Goal: Task Accomplishment & Management: Manage account settings

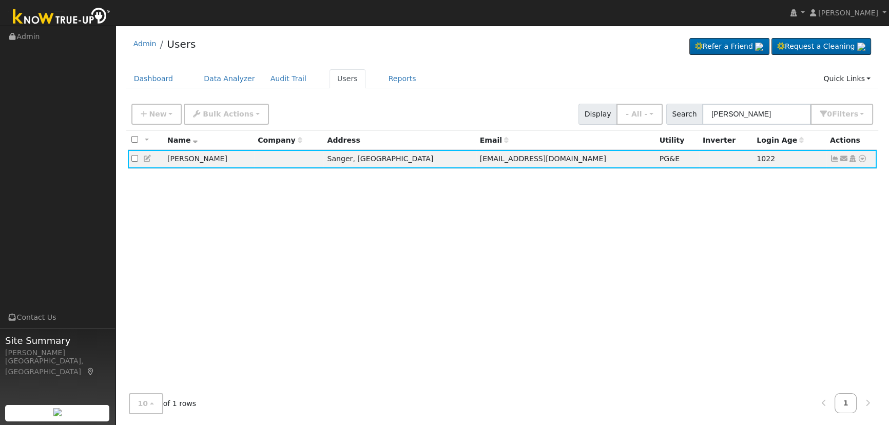
click at [395, 101] on div "New Add User Quick Add Quick Connect Quick Convert Lead Bulk Actions Send Email…" at bounding box center [502, 112] width 746 height 25
click at [748, 113] on input "[PERSON_NAME]" at bounding box center [756, 114] width 109 height 21
click at [770, 112] on input "[PERSON_NAME]" at bounding box center [756, 114] width 109 height 21
drag, startPoint x: 772, startPoint y: 112, endPoint x: 647, endPoint y: 79, distance: 128.8
click at [647, 79] on div "Admin Users Refer a Friend Request a Cleaning" at bounding box center [502, 226] width 763 height 391
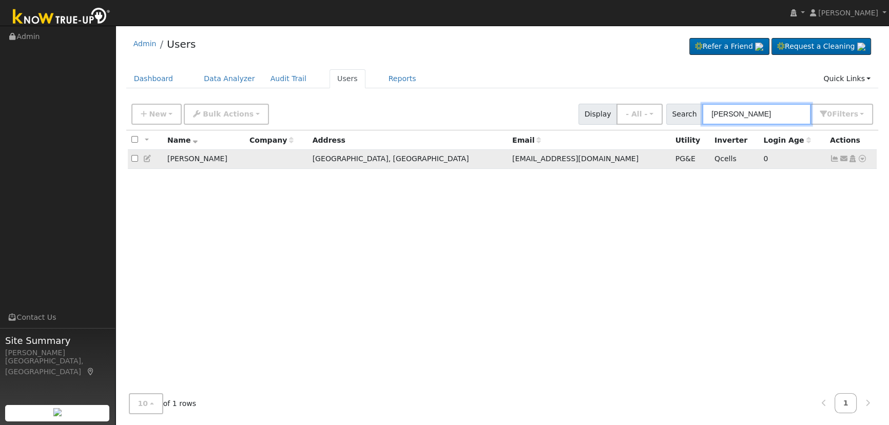
type input "[PERSON_NAME]"
click at [834, 160] on icon at bounding box center [834, 158] width 9 height 7
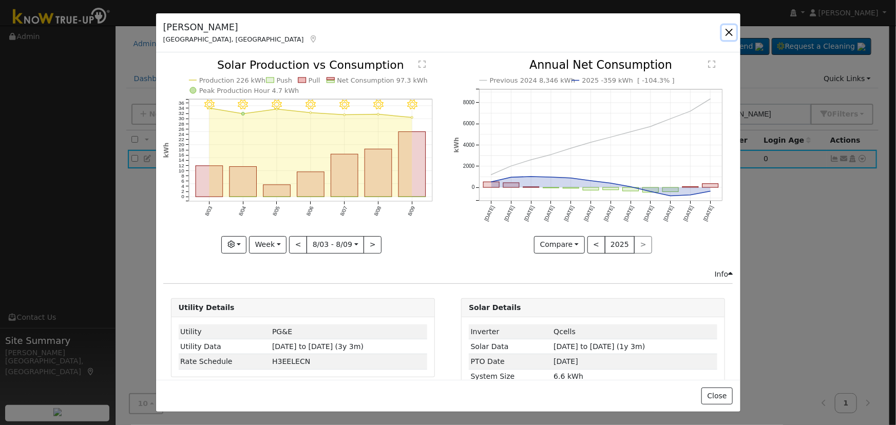
click at [729, 36] on button "button" at bounding box center [729, 32] width 14 height 14
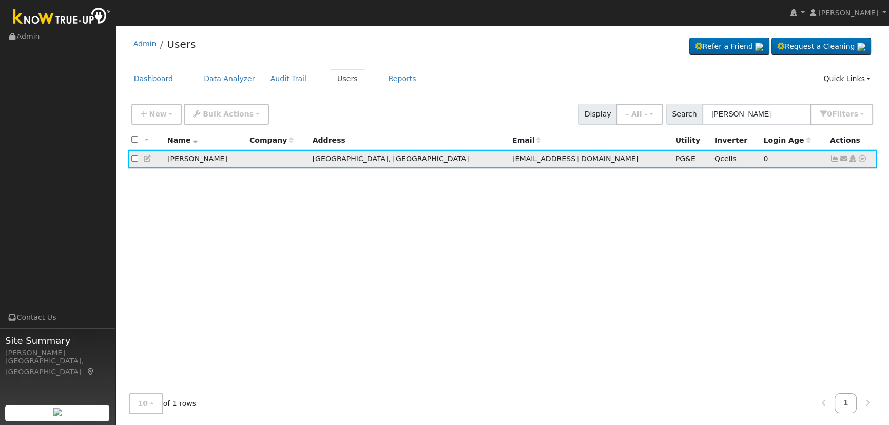
click at [145, 157] on icon at bounding box center [147, 158] width 9 height 7
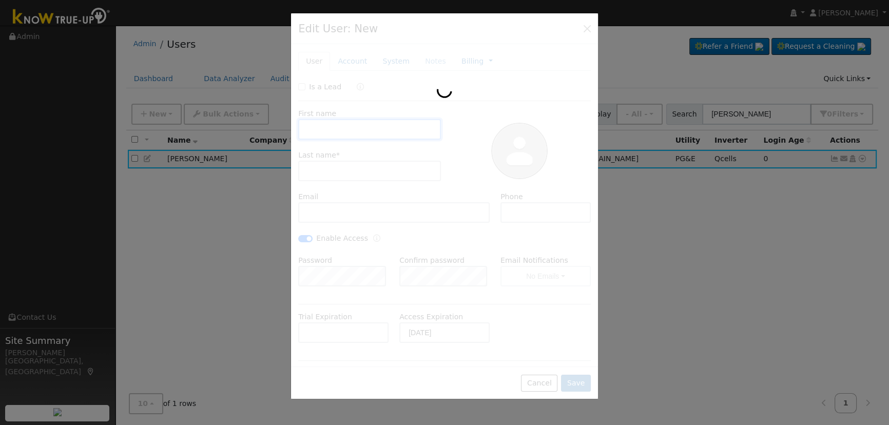
type input "[DATE]"
type input "[PERSON_NAME]"
type input "[EMAIL_ADDRESS][DOMAIN_NAME]"
type input "6613427582"
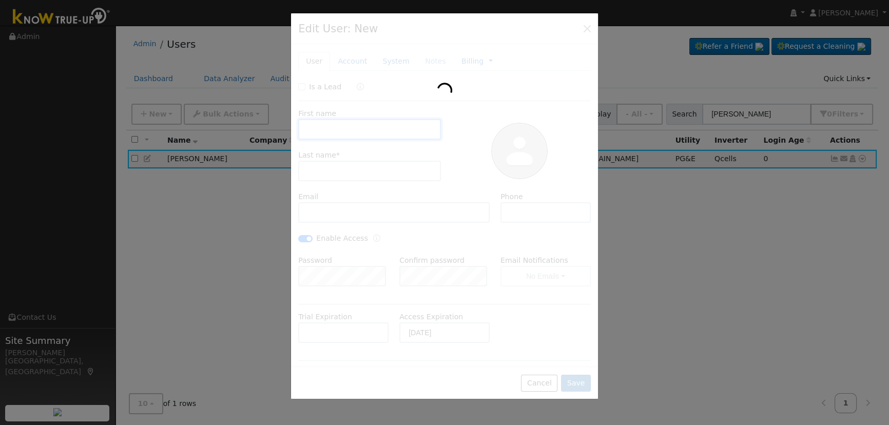
checkbox input "true"
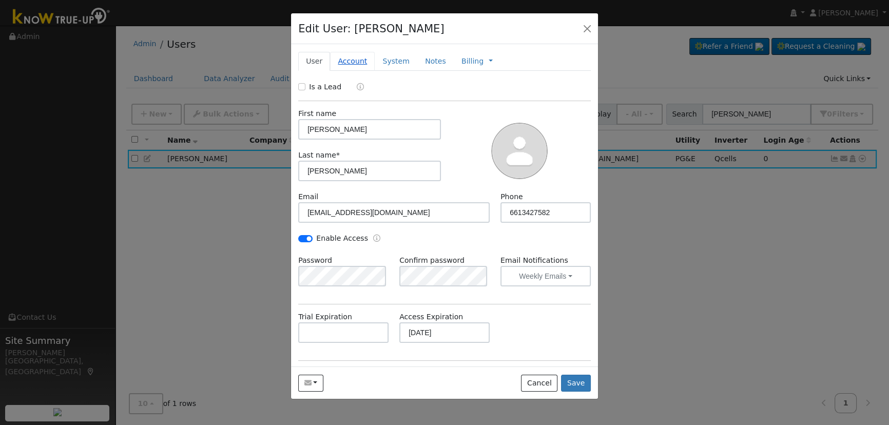
click at [361, 66] on link "Account" at bounding box center [352, 61] width 45 height 19
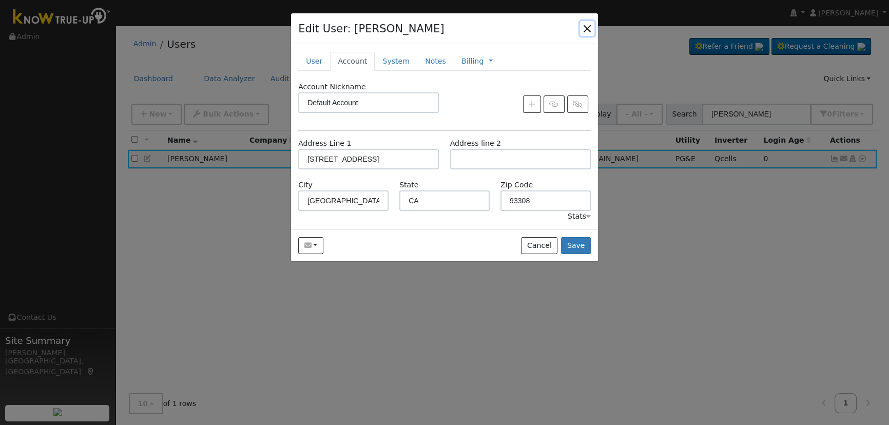
click at [592, 24] on button "button" at bounding box center [587, 28] width 14 height 14
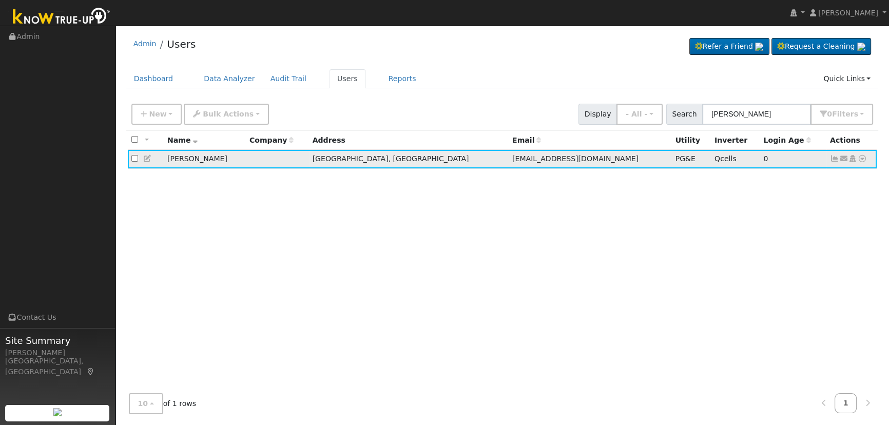
click at [833, 161] on icon at bounding box center [834, 158] width 9 height 7
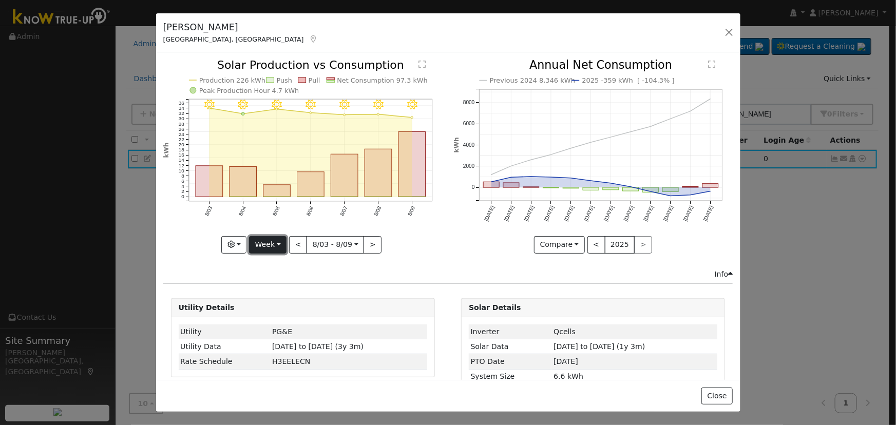
click at [272, 244] on button "Week" at bounding box center [267, 244] width 37 height 17
click at [288, 267] on link "Day" at bounding box center [285, 265] width 71 height 14
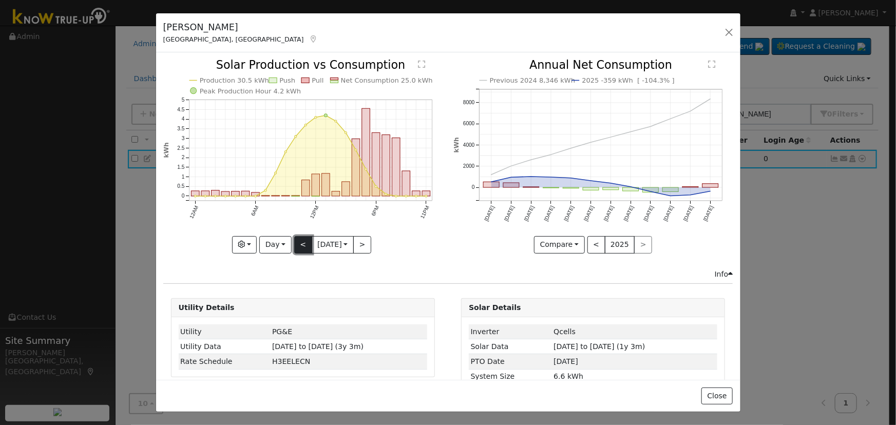
click at [298, 239] on button "<" at bounding box center [303, 244] width 18 height 17
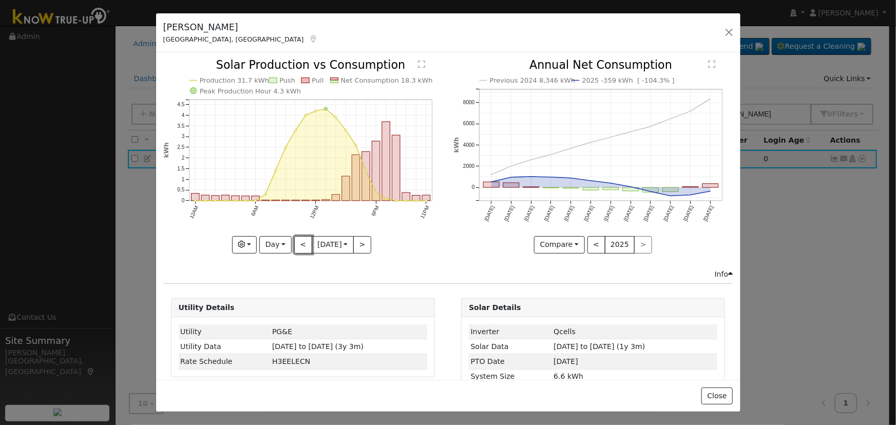
click at [298, 239] on button "<" at bounding box center [303, 244] width 18 height 17
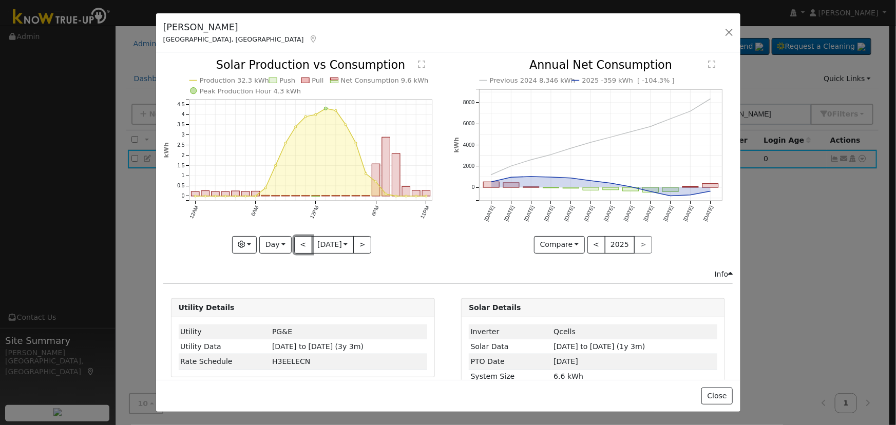
click at [303, 242] on button "<" at bounding box center [303, 244] width 18 height 17
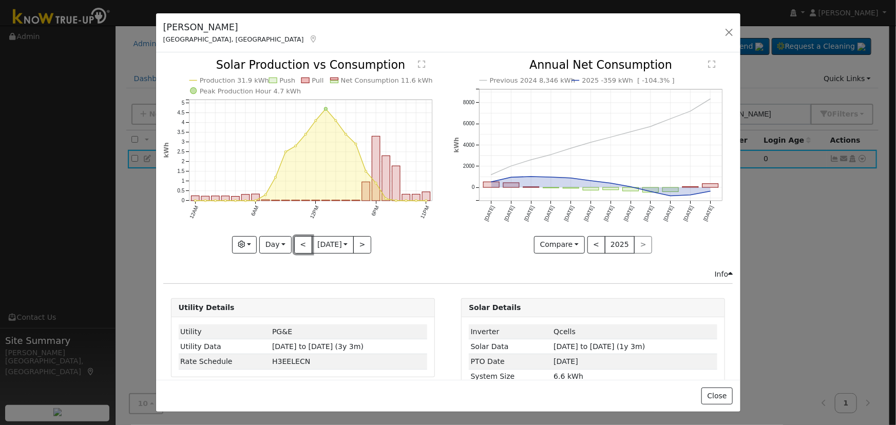
click at [303, 242] on button "<" at bounding box center [303, 244] width 18 height 17
type input "[DATE]"
click at [729, 35] on button "button" at bounding box center [729, 32] width 14 height 14
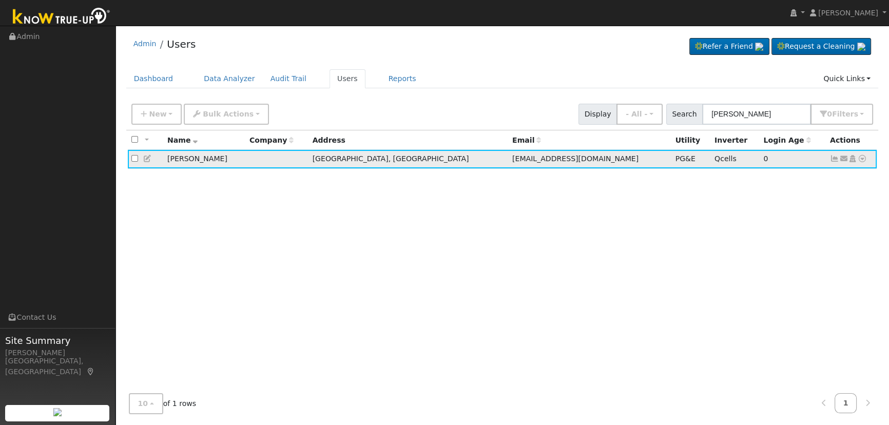
click at [832, 161] on icon at bounding box center [834, 158] width 9 height 7
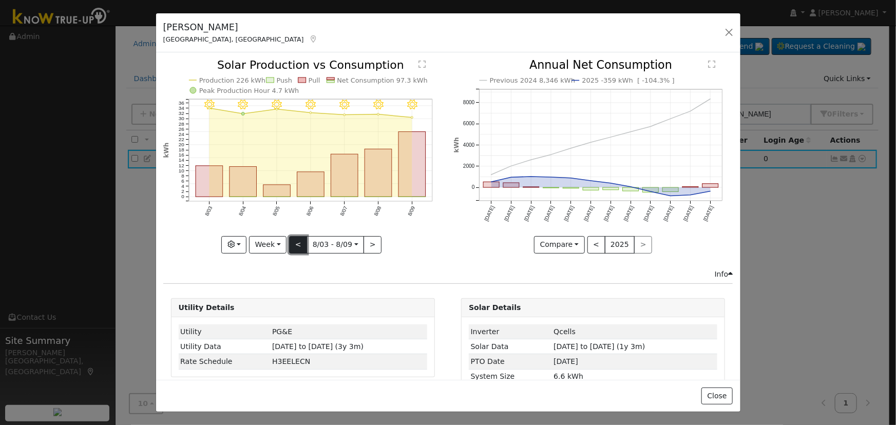
click at [298, 241] on button "<" at bounding box center [298, 244] width 18 height 17
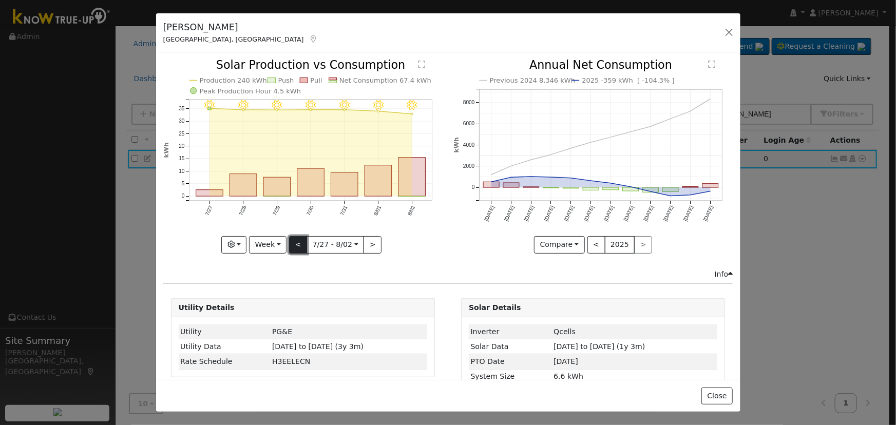
click at [298, 241] on button "<" at bounding box center [298, 244] width 18 height 17
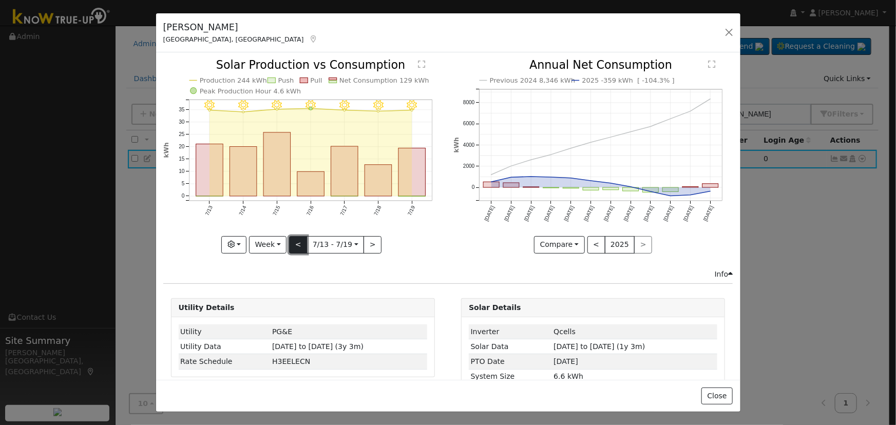
click at [298, 241] on button "<" at bounding box center [298, 244] width 18 height 17
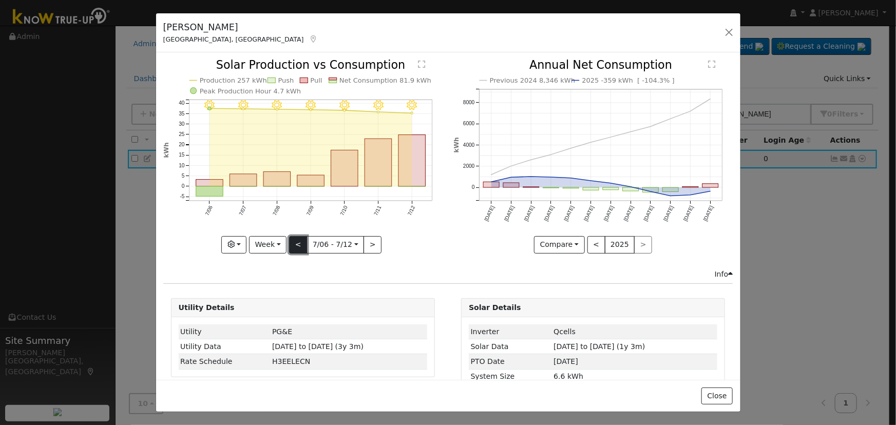
click at [298, 241] on button "<" at bounding box center [298, 244] width 18 height 17
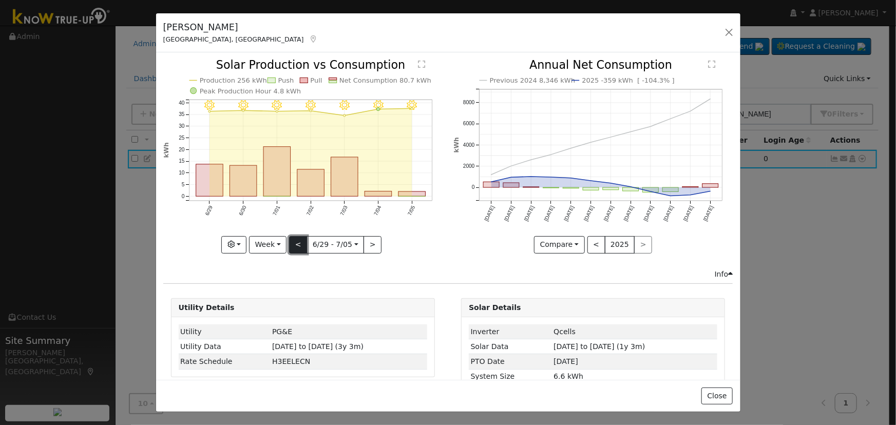
click at [298, 241] on button "<" at bounding box center [298, 244] width 18 height 17
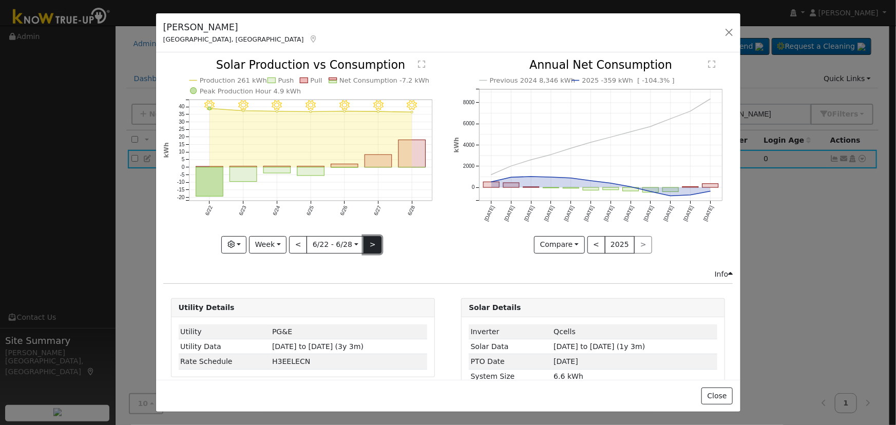
click at [365, 246] on button ">" at bounding box center [373, 244] width 18 height 17
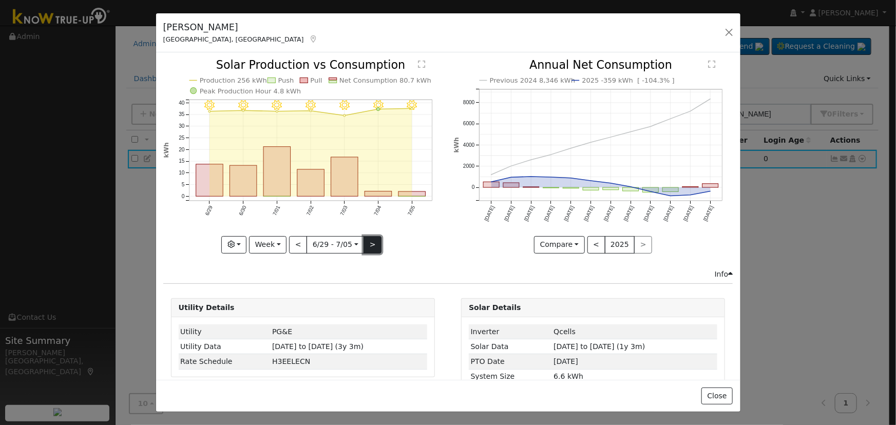
click at [365, 246] on button ">" at bounding box center [373, 244] width 18 height 17
type input "[DATE]"
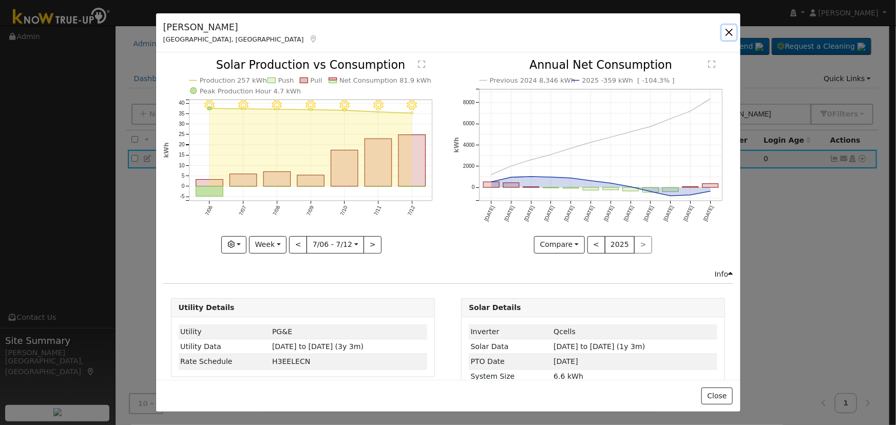
click at [722, 36] on button "button" at bounding box center [729, 32] width 14 height 14
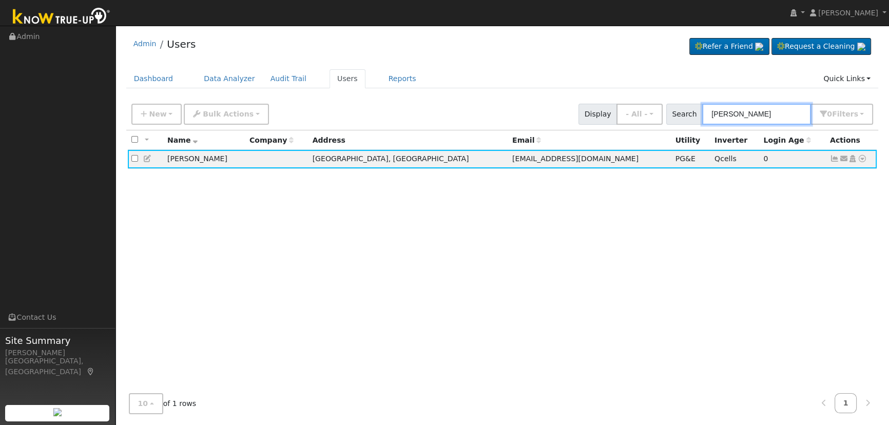
drag, startPoint x: 775, startPoint y: 120, endPoint x: 532, endPoint y: 105, distance: 243.8
click at [532, 105] on div "New Add User Quick Add Quick Connect Quick Convert Lead Bulk Actions Send Email…" at bounding box center [502, 112] width 746 height 25
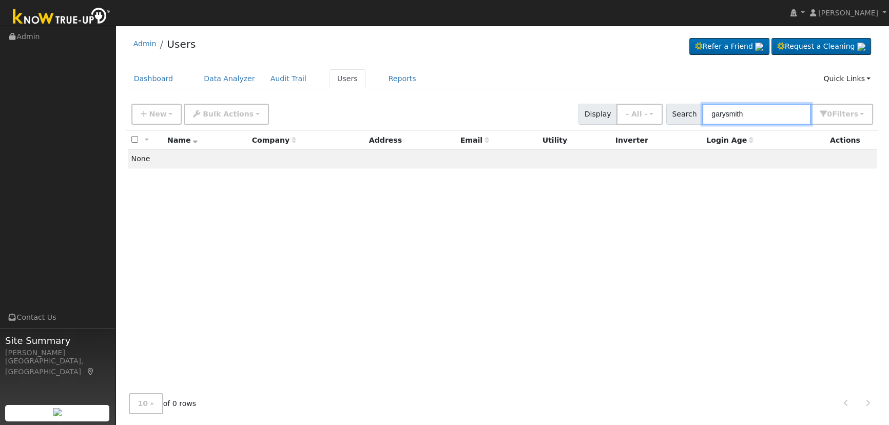
click at [730, 111] on input "garysmith" at bounding box center [756, 114] width 109 height 21
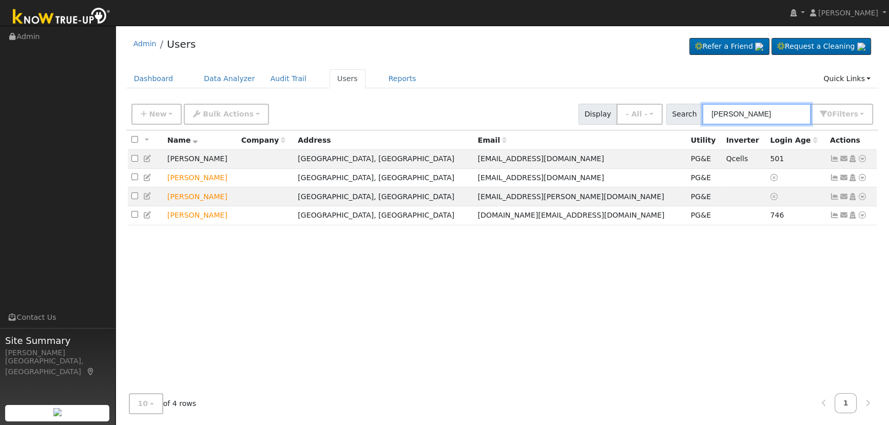
type input "[PERSON_NAME]"
click at [835, 157] on icon at bounding box center [834, 158] width 9 height 7
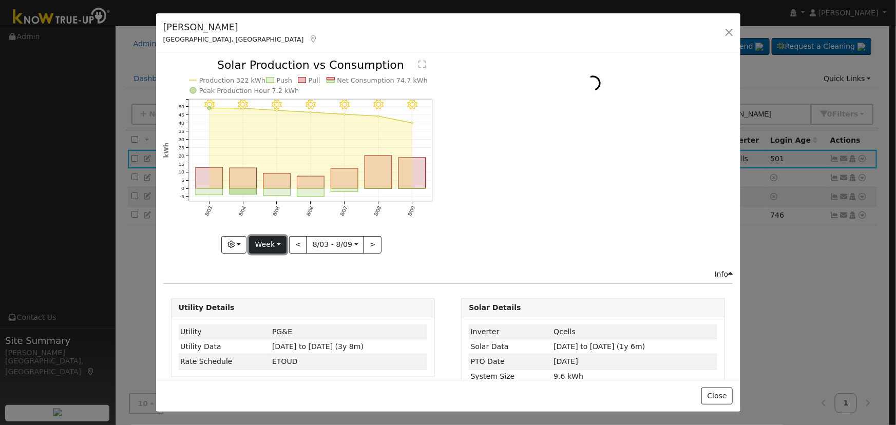
click at [268, 242] on button "Week" at bounding box center [267, 244] width 37 height 17
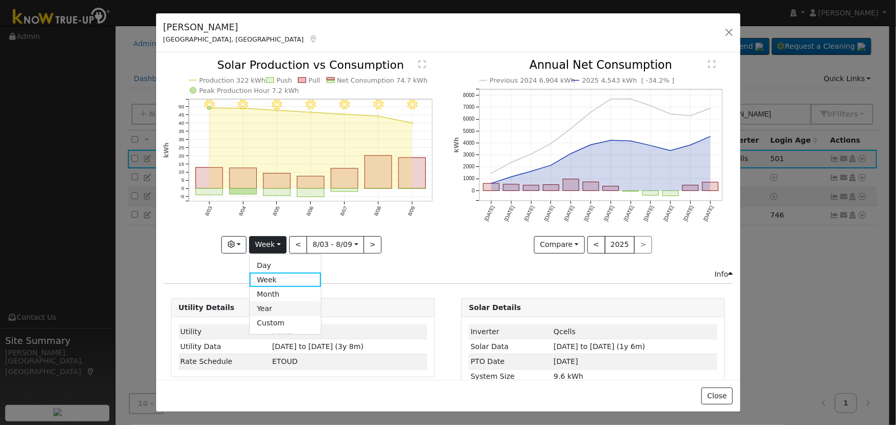
click at [269, 302] on link "Year" at bounding box center [285, 308] width 71 height 14
type input "[DATE]"
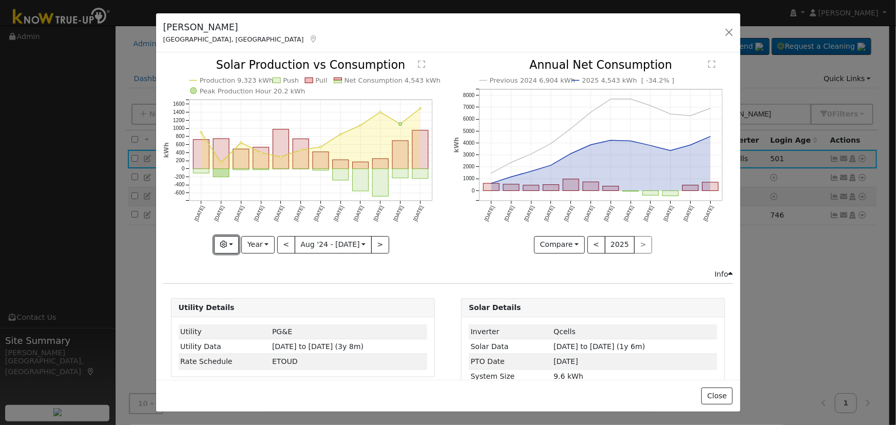
click at [235, 242] on button "button" at bounding box center [226, 244] width 25 height 17
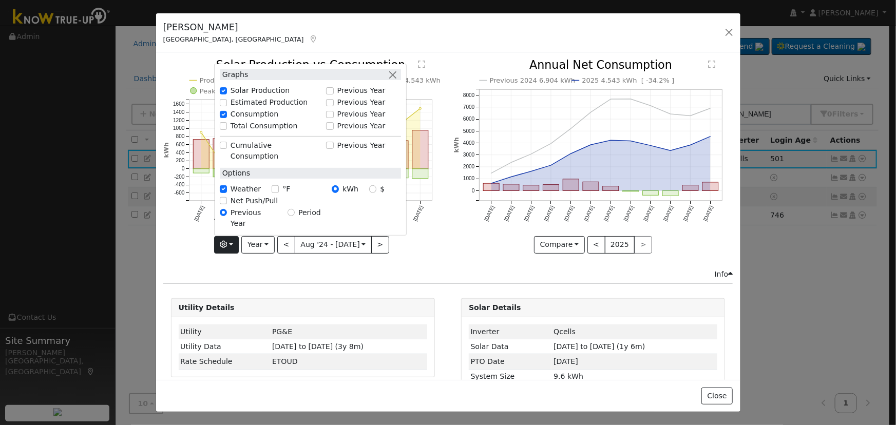
click at [231, 131] on div "Total Consumption" at bounding box center [270, 126] width 101 height 11
click at [225, 129] on input "Total Consumption" at bounding box center [223, 125] width 7 height 7
checkbox input "true"
click at [395, 80] on button "button" at bounding box center [393, 74] width 11 height 11
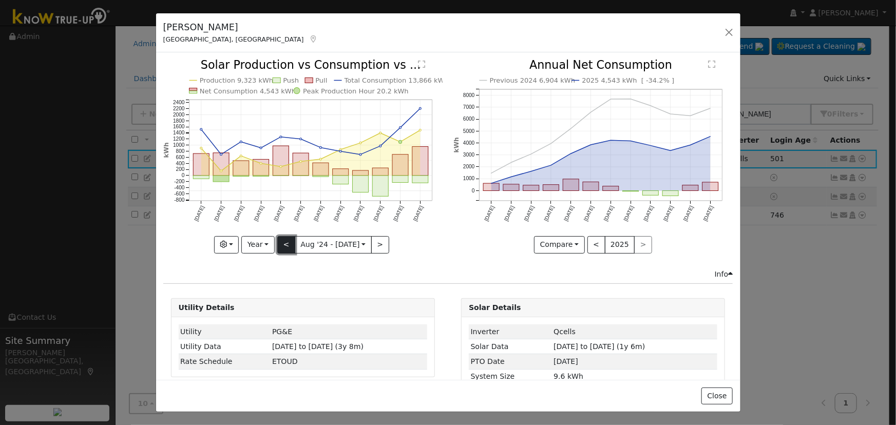
click at [286, 243] on button "<" at bounding box center [286, 244] width 18 height 17
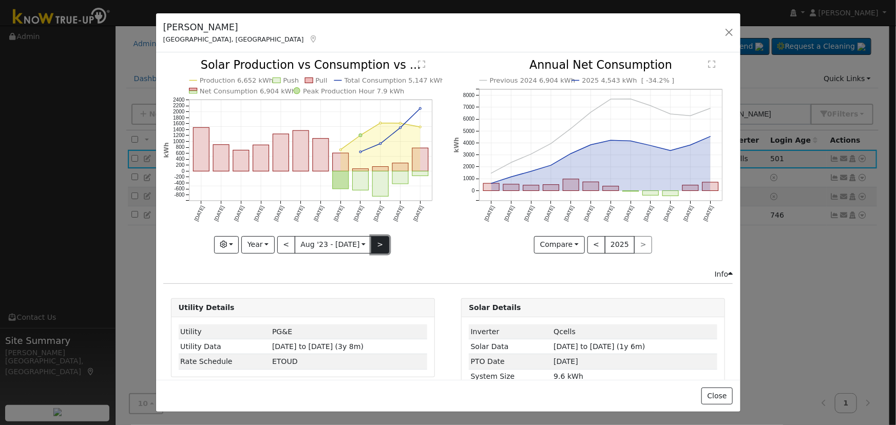
click at [371, 241] on button ">" at bounding box center [380, 244] width 18 height 17
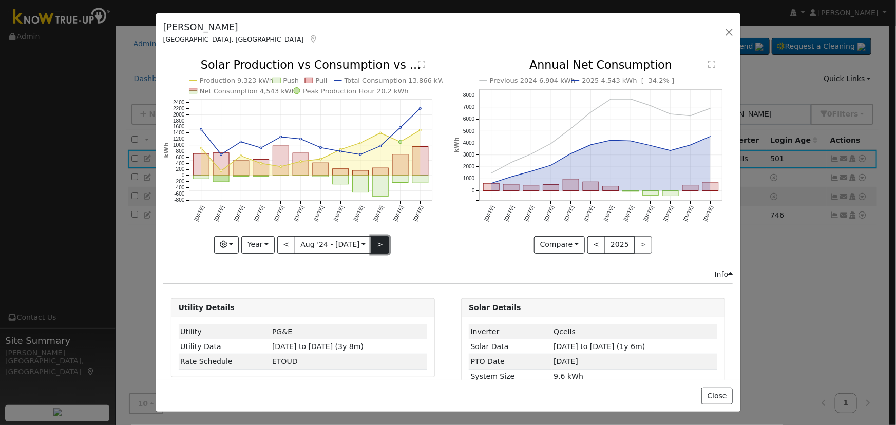
click at [371, 237] on button ">" at bounding box center [380, 244] width 18 height 17
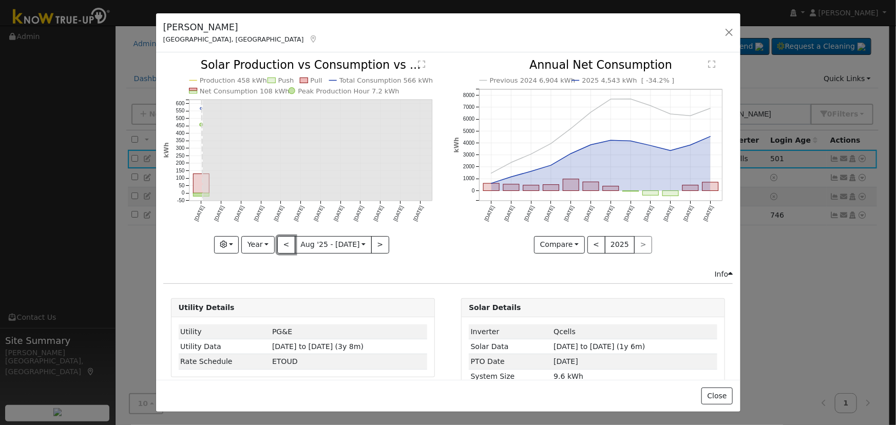
click at [292, 247] on button "<" at bounding box center [286, 244] width 18 height 17
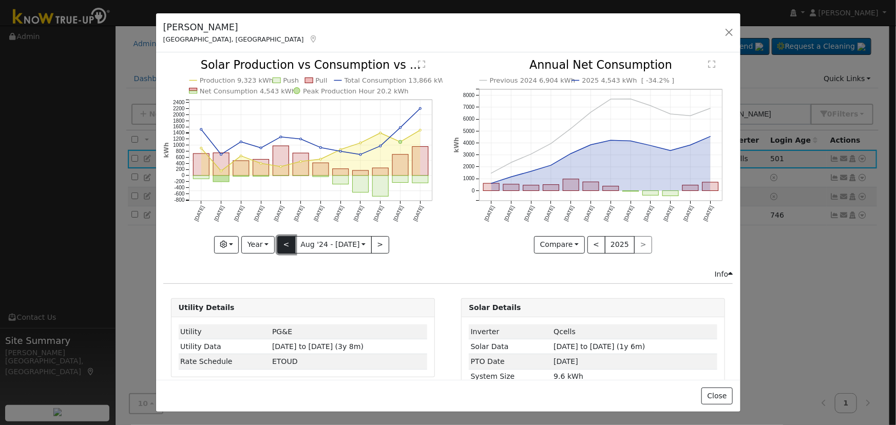
click at [284, 249] on button "<" at bounding box center [286, 244] width 18 height 17
type input "[DATE]"
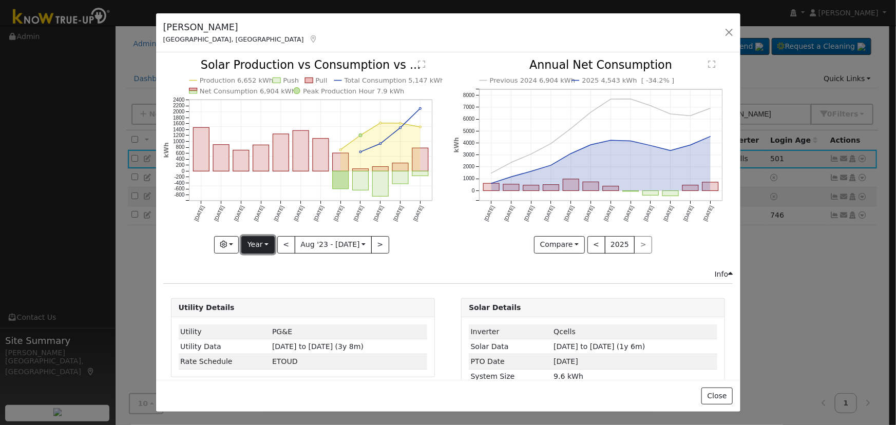
click at [261, 241] on button "Year" at bounding box center [257, 244] width 33 height 17
click at [279, 322] on link "Custom" at bounding box center [277, 323] width 71 height 14
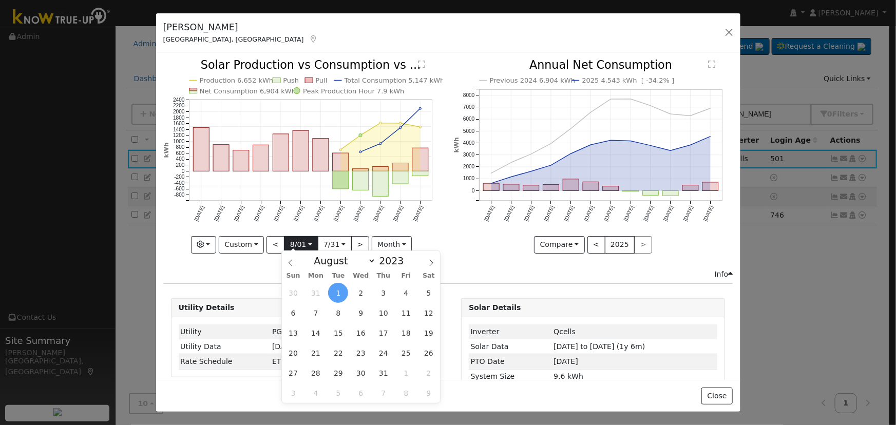
click at [296, 239] on input "[DATE]" at bounding box center [300, 245] width 33 height 16
click at [357, 259] on select "January February March April May June July August September October November De…" at bounding box center [342, 261] width 67 height 12
select select "2"
click at [317, 255] on select "January February March April May June July August September October November De…" at bounding box center [342, 261] width 67 height 12
click at [427, 310] on span "11" at bounding box center [428, 313] width 20 height 20
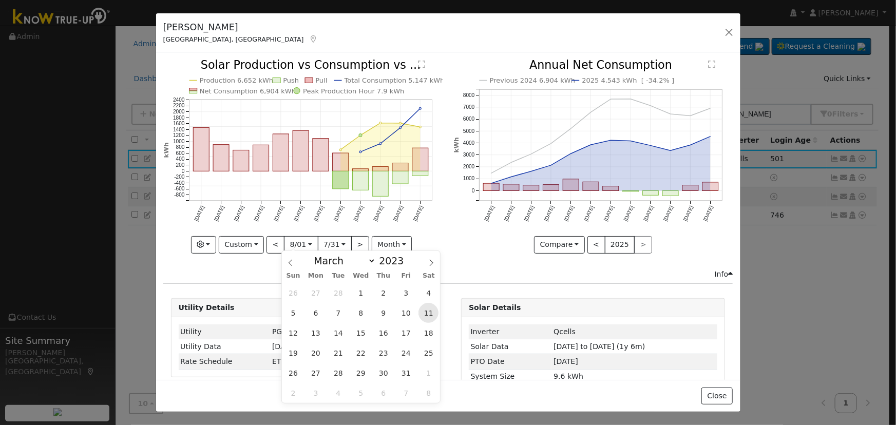
type input "[DATE]"
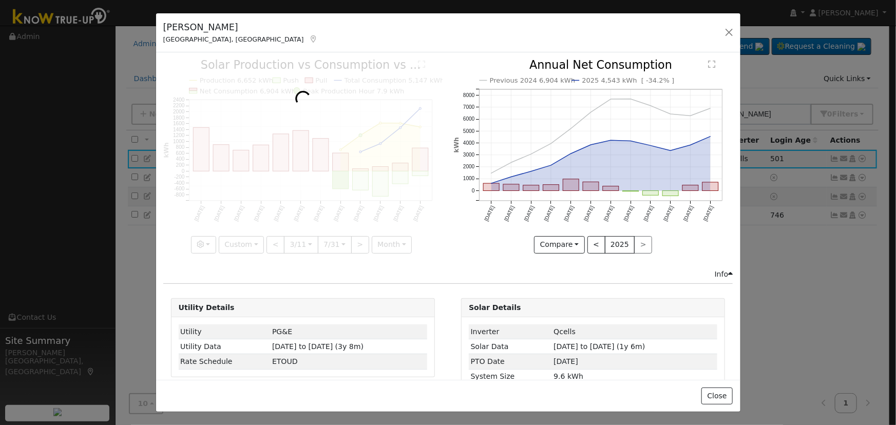
scroll to position [0, 8]
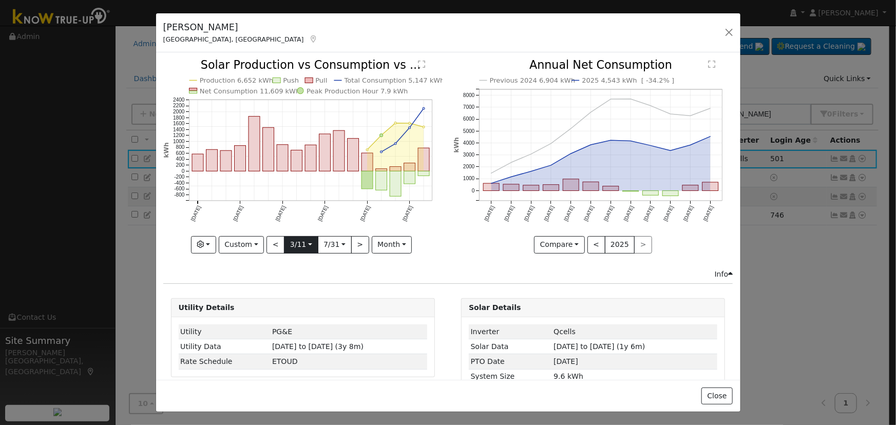
click at [310, 240] on input "[DATE]" at bounding box center [300, 245] width 33 height 16
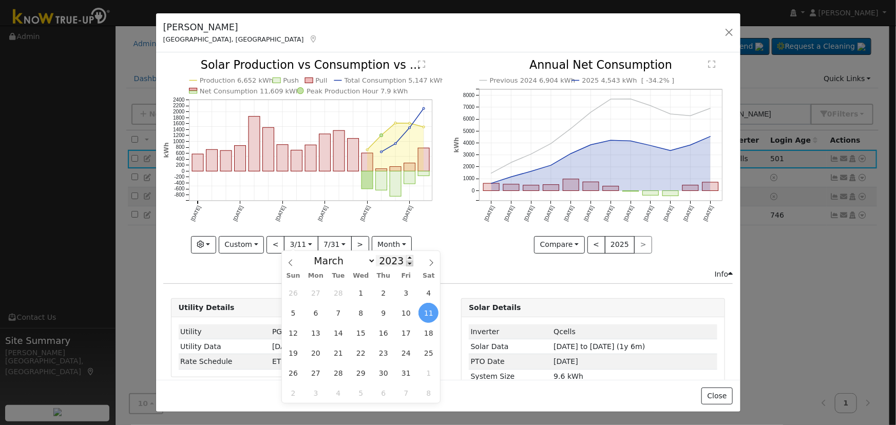
scroll to position [0, 0]
click at [406, 261] on span at bounding box center [409, 264] width 7 height 6
click at [406, 257] on span at bounding box center [409, 258] width 7 height 6
type input "2024"
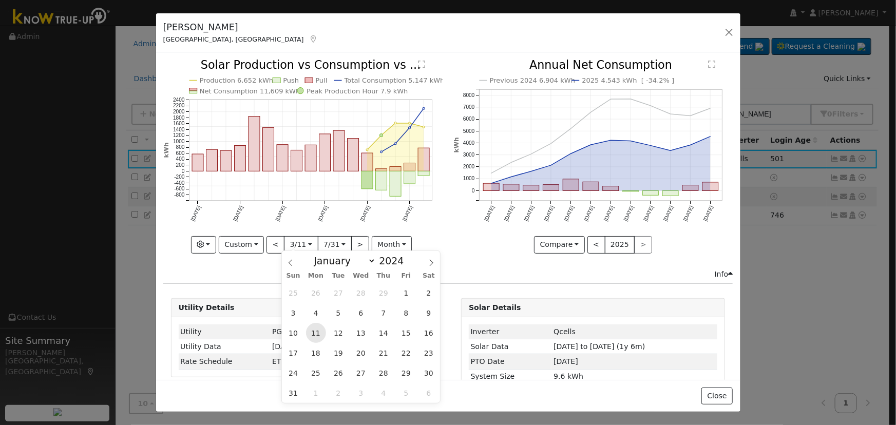
click at [318, 336] on span "11" at bounding box center [316, 333] width 20 height 20
type input "[DATE]"
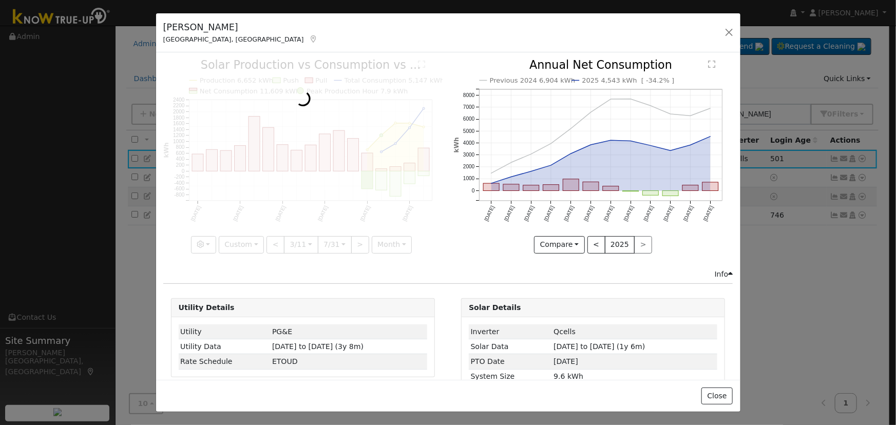
scroll to position [0, 8]
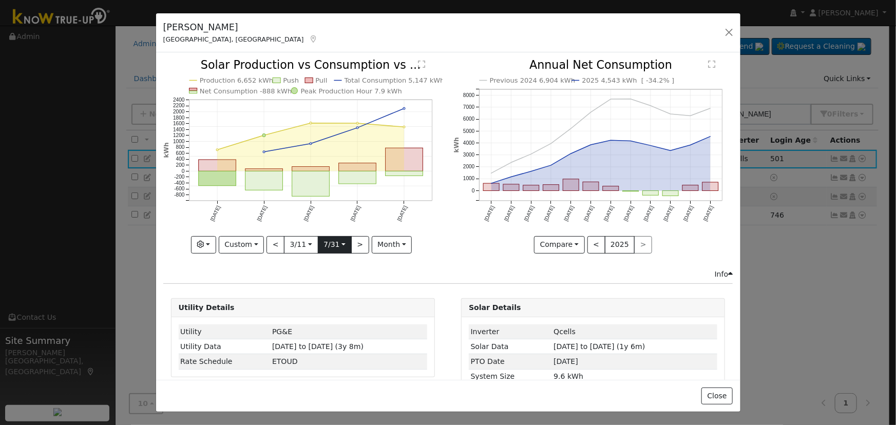
click at [338, 242] on input "[DATE]" at bounding box center [334, 245] width 33 height 16
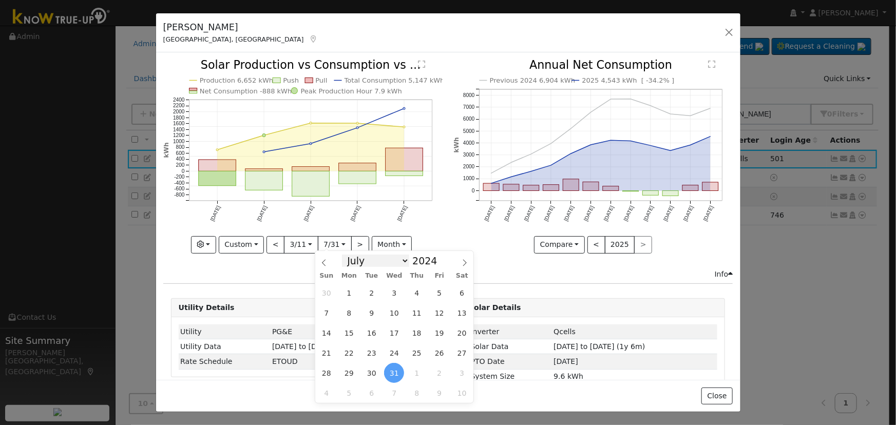
click at [378, 264] on select "January February March April May June July August September October November De…" at bounding box center [375, 261] width 67 height 12
select select "2"
click at [351, 255] on select "January February March April May June July August September October November De…" at bounding box center [375, 261] width 67 height 12
click at [429, 259] on input "2024" at bounding box center [427, 260] width 37 height 11
click at [439, 263] on span at bounding box center [442, 264] width 7 height 6
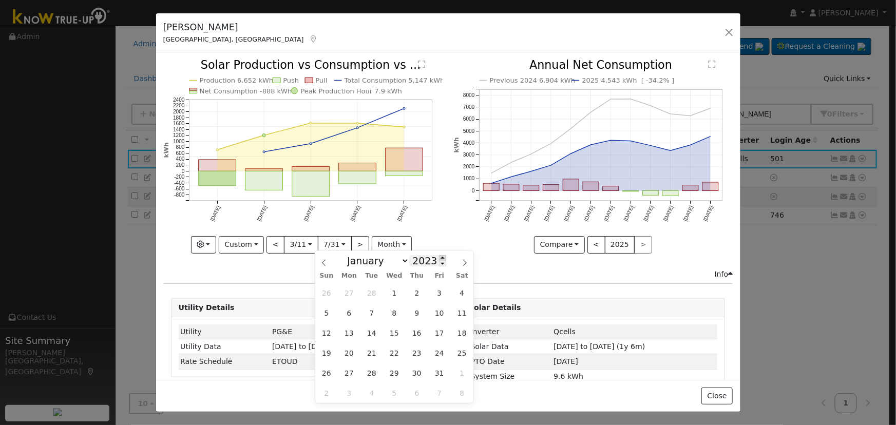
click at [439, 258] on span at bounding box center [442, 258] width 7 height 6
click at [439, 257] on span at bounding box center [442, 258] width 7 height 6
type input "2025"
click at [375, 337] on span "11" at bounding box center [371, 333] width 20 height 20
type input "[DATE]"
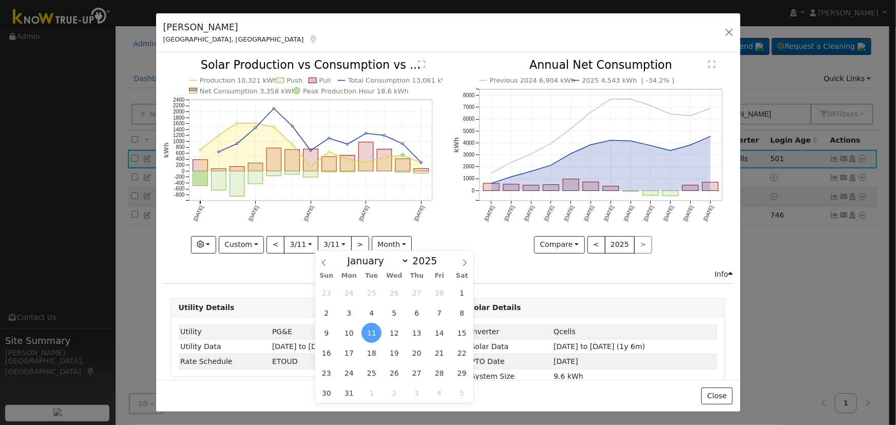
click at [462, 231] on icon "Previous 2024 6,904 kWh 2025 4,543 kWh [ -34.2% ] [DATE] Sep '[DATE] Nov '[DATE…" at bounding box center [592, 153] width 279 height 187
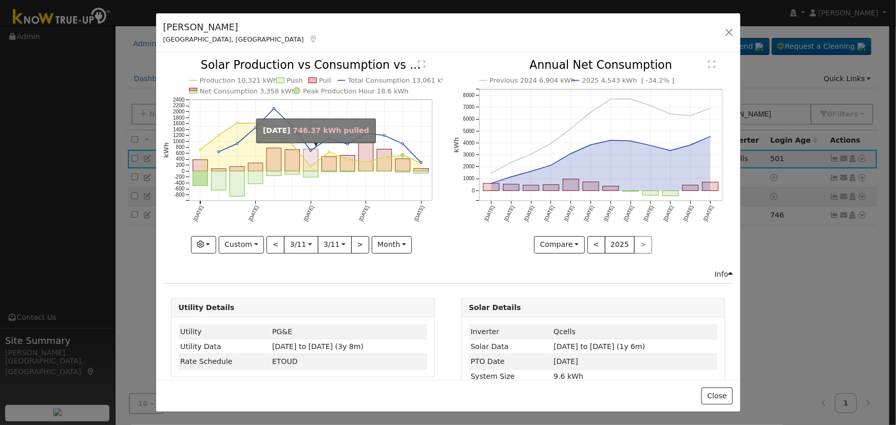
click at [308, 167] on rect "onclick=""" at bounding box center [310, 160] width 15 height 22
type input "[DATE]"
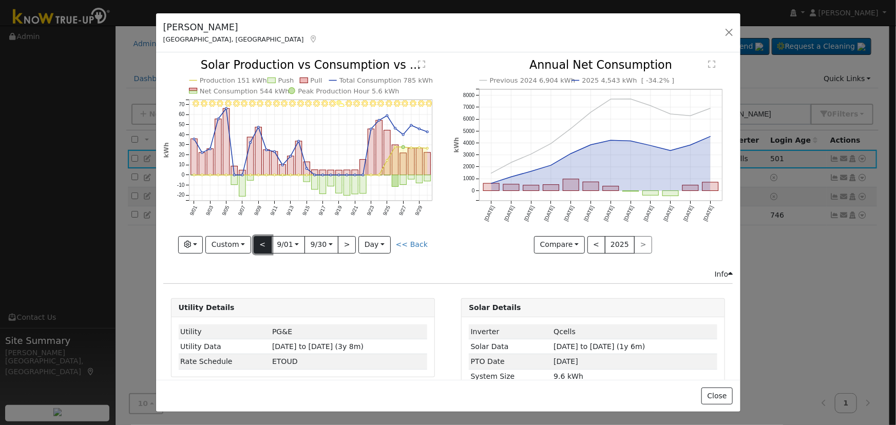
click at [264, 247] on button "<" at bounding box center [263, 244] width 18 height 17
type input "[DATE]"
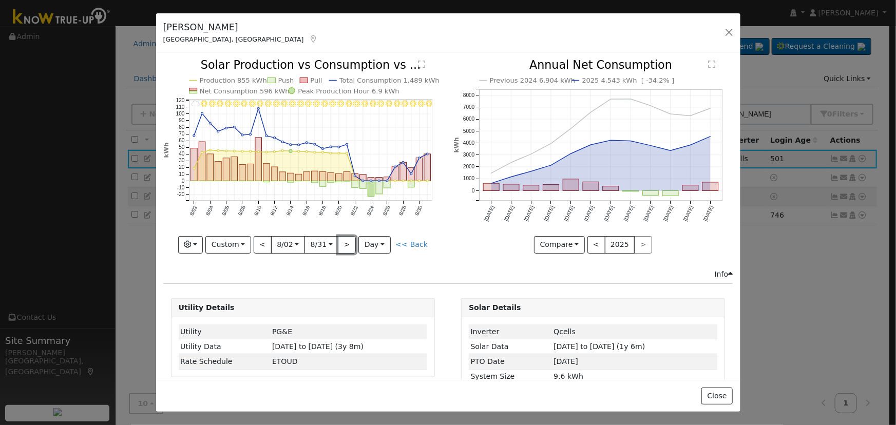
click at [341, 246] on button ">" at bounding box center [347, 244] width 18 height 17
type input "[DATE]"
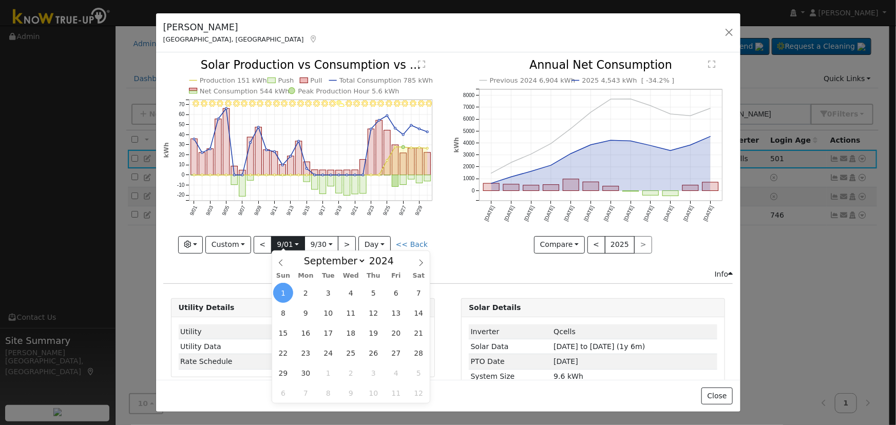
drag, startPoint x: 282, startPoint y: 244, endPoint x: 289, endPoint y: 245, distance: 6.8
click at [282, 245] on input "[DATE]" at bounding box center [288, 245] width 33 height 16
click at [360, 260] on select "January February March April May June July August September October November De…" at bounding box center [332, 261] width 67 height 12
select select "7"
click at [307, 255] on select "January February March April May June July August September October November De…" at bounding box center [332, 261] width 67 height 12
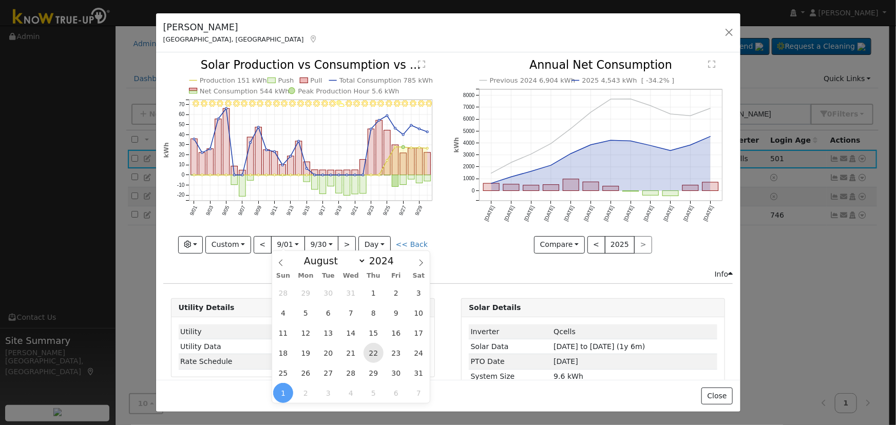
click at [369, 351] on span "22" at bounding box center [374, 353] width 20 height 20
type input "[DATE]"
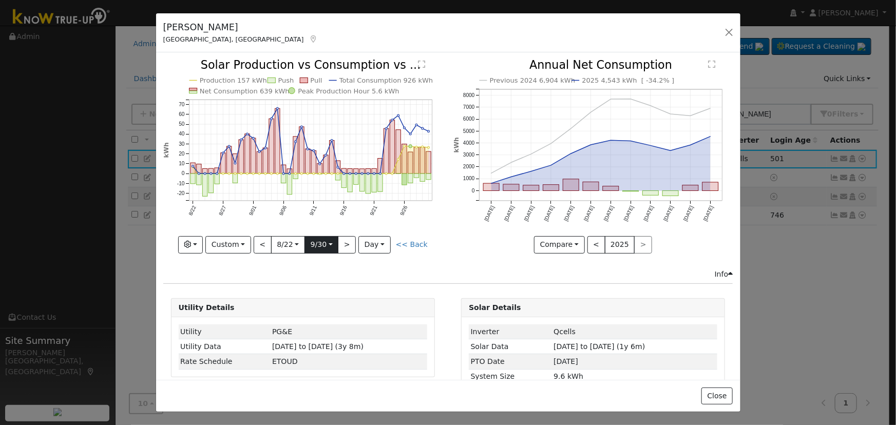
click at [327, 237] on input "[DATE]" at bounding box center [321, 245] width 33 height 16
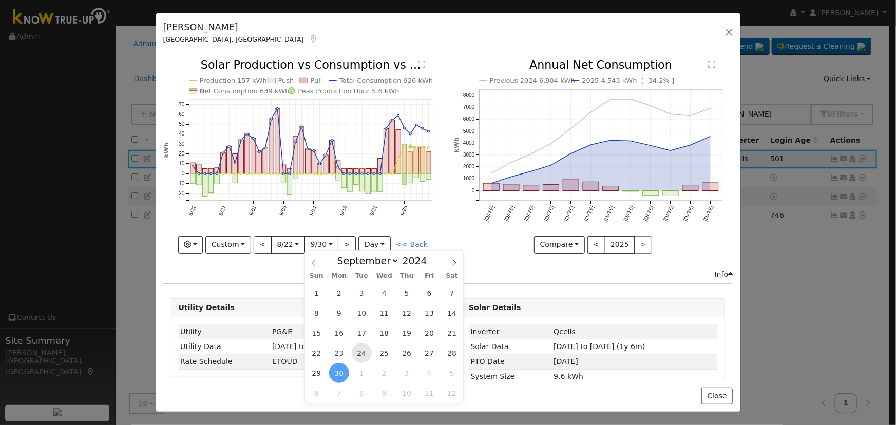
click at [361, 354] on span "24" at bounding box center [362, 353] width 20 height 20
type input "[DATE]"
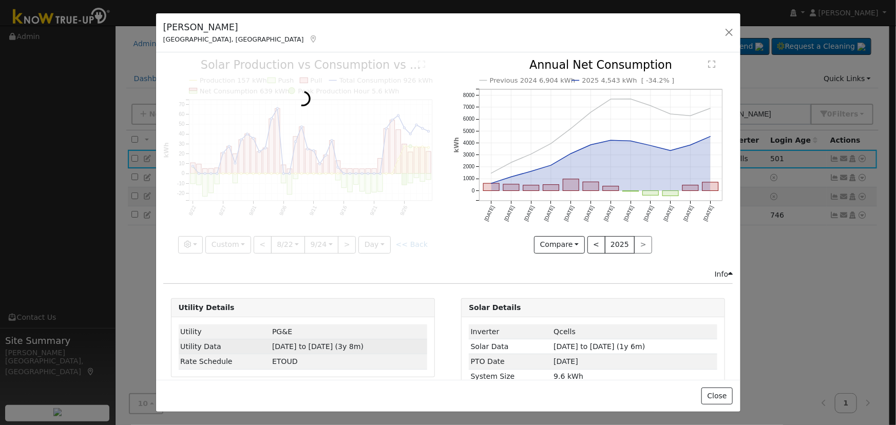
scroll to position [0, 8]
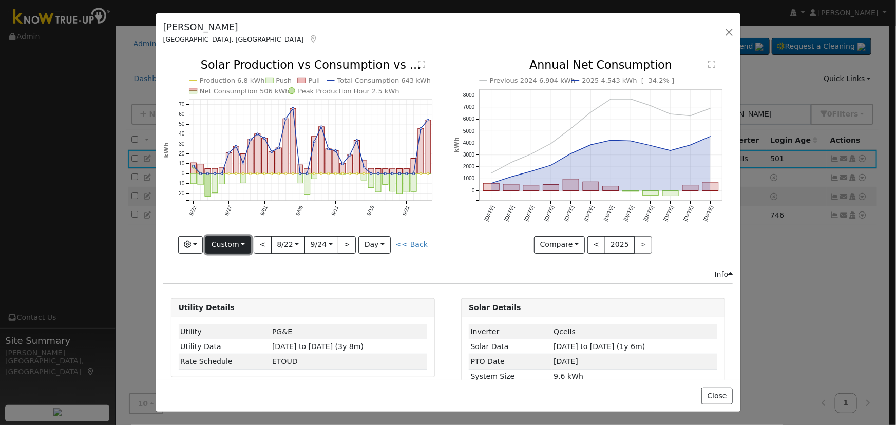
click at [237, 243] on button "Custom" at bounding box center [228, 244] width 46 height 17
click at [200, 244] on button "button" at bounding box center [190, 244] width 25 height 17
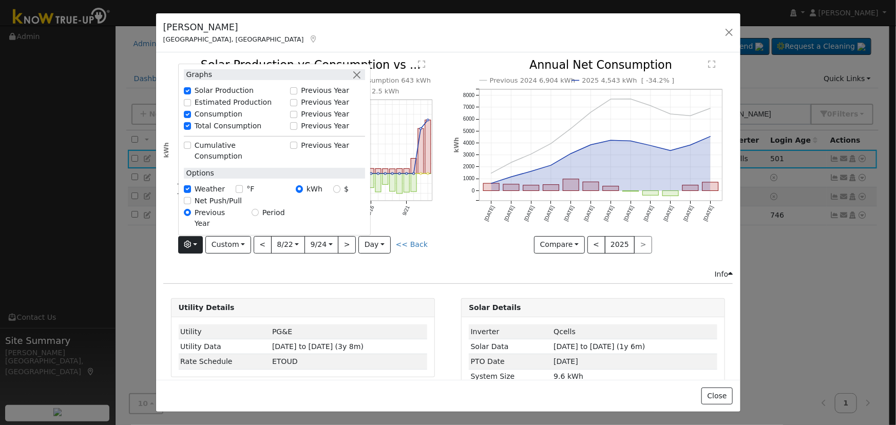
click at [188, 109] on div "Estimated Production" at bounding box center [234, 103] width 112 height 12
click at [191, 106] on input "Estimated Production" at bounding box center [187, 102] width 7 height 7
checkbox input "true"
click at [362, 80] on button "button" at bounding box center [356, 74] width 11 height 11
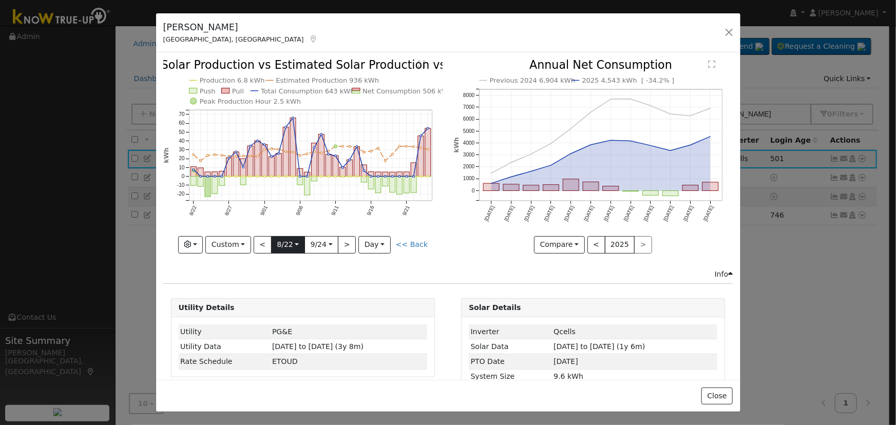
click at [286, 240] on input "[DATE]" at bounding box center [288, 245] width 33 height 16
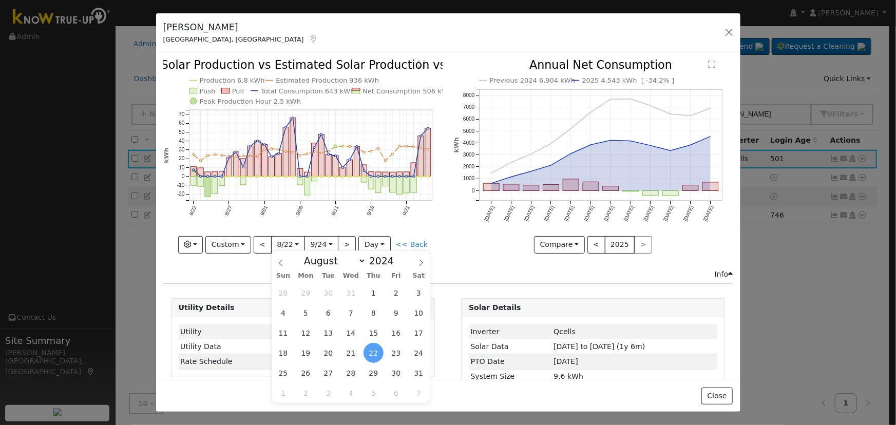
click at [371, 216] on icon "Production 6.8 kWh Estimated Production 936 kWh Push Pull Total Consumption 643…" at bounding box center [302, 159] width 279 height 198
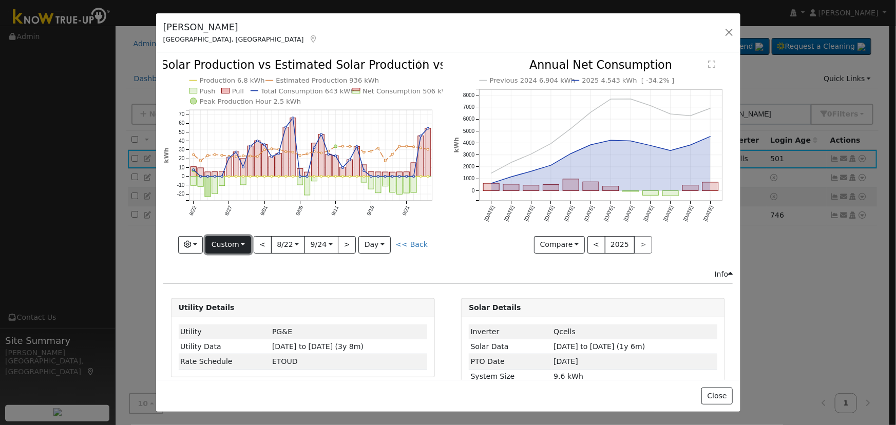
click at [243, 246] on button "Custom" at bounding box center [228, 244] width 46 height 17
click at [250, 287] on link "Month" at bounding box center [241, 294] width 71 height 14
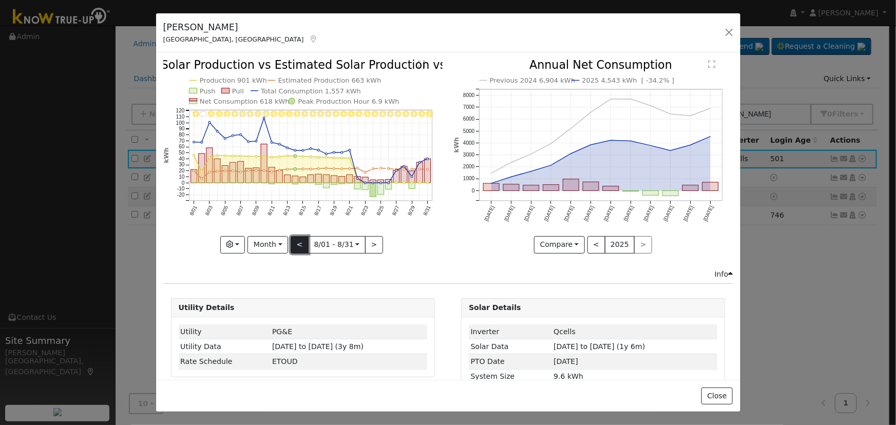
click at [292, 241] on button "<" at bounding box center [300, 244] width 18 height 17
type input "[DATE]"
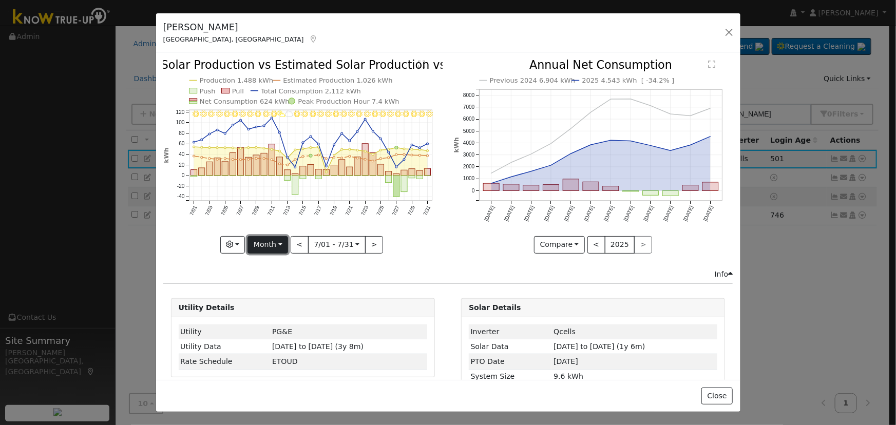
click at [266, 246] on button "Month" at bounding box center [267, 244] width 41 height 17
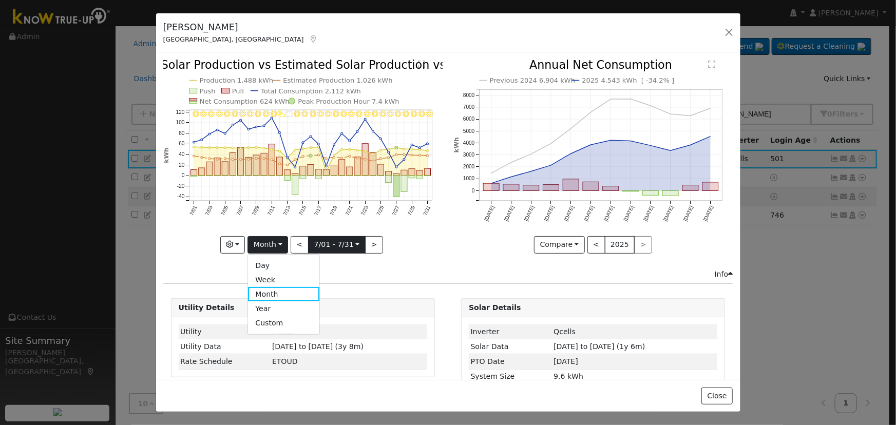
click at [347, 238] on input "[DATE]" at bounding box center [337, 245] width 56 height 16
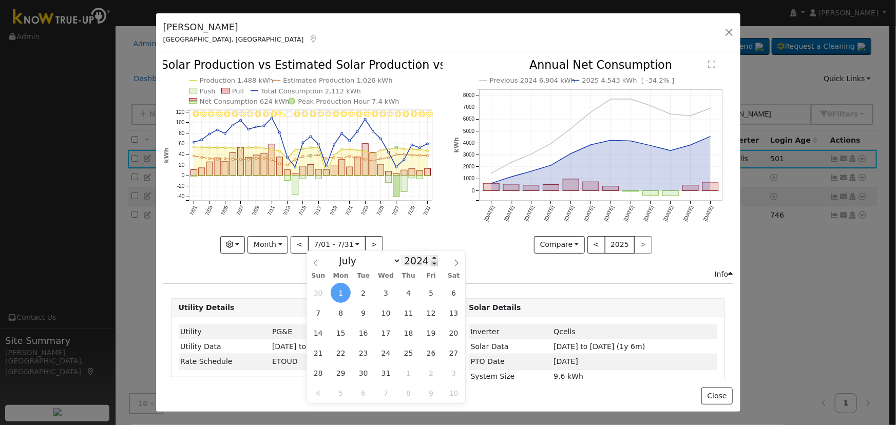
click at [431, 263] on span at bounding box center [434, 264] width 7 height 6
click at [431, 258] on span at bounding box center [434, 258] width 7 height 6
type input "2025"
click at [367, 297] on span "1" at bounding box center [363, 293] width 20 height 20
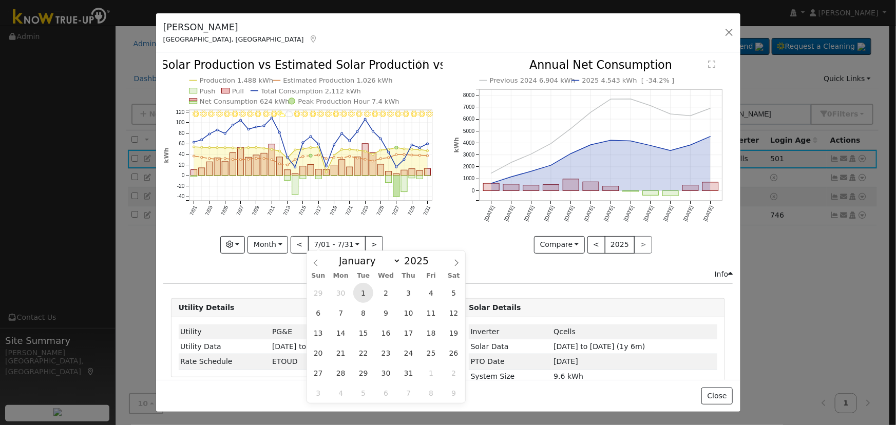
type input "[DATE]"
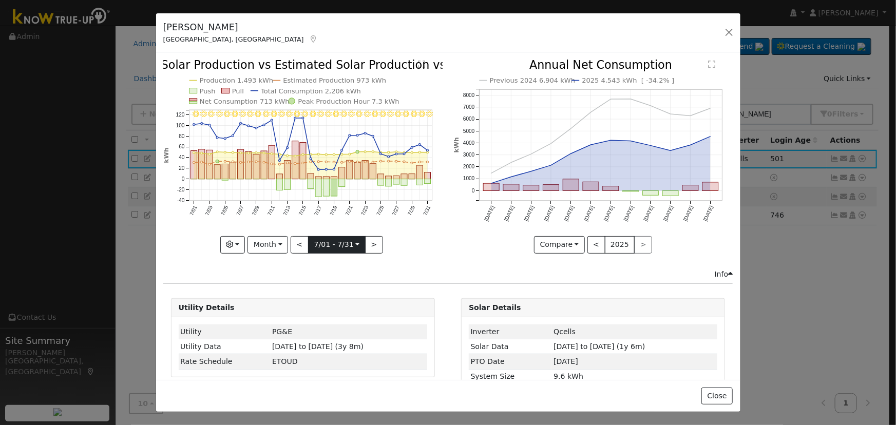
click at [318, 239] on input "[DATE]" at bounding box center [337, 245] width 56 height 16
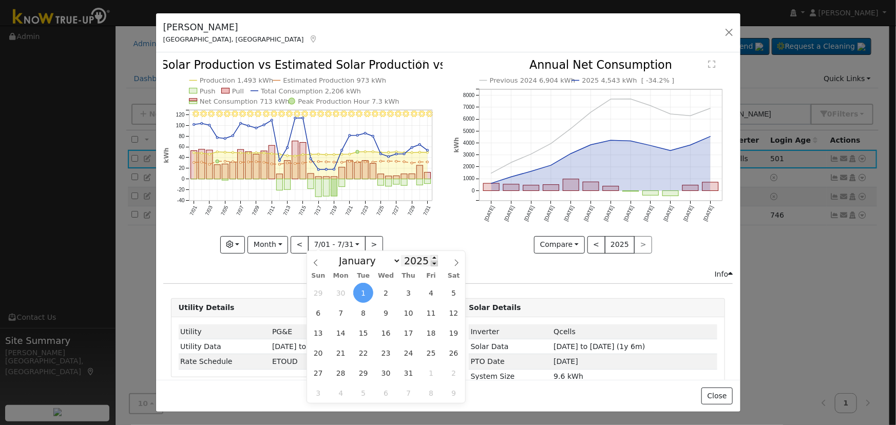
click at [431, 263] on span at bounding box center [434, 264] width 7 height 6
type input "2024"
click at [341, 291] on span "1" at bounding box center [341, 293] width 20 height 20
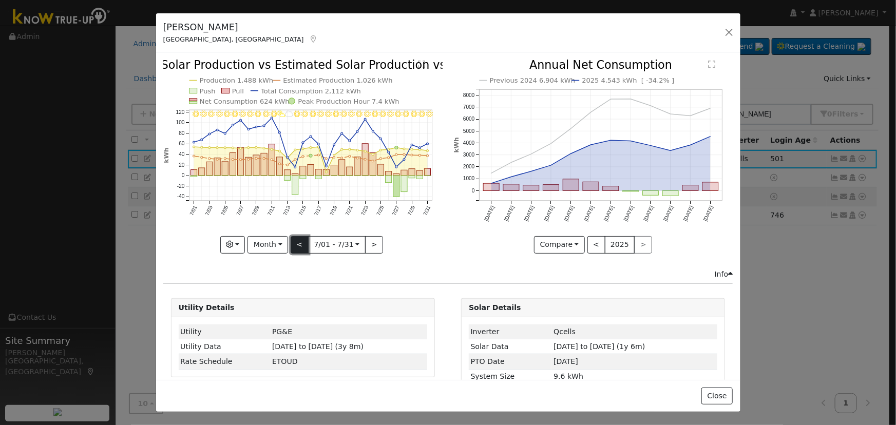
click at [301, 247] on button "<" at bounding box center [300, 244] width 18 height 17
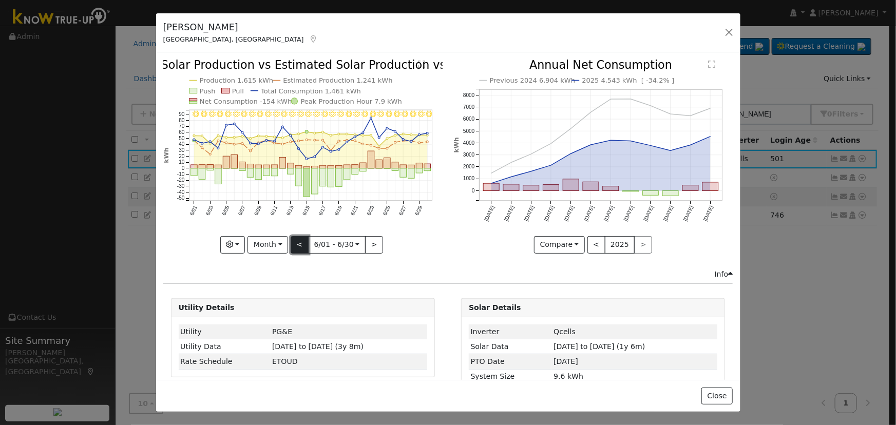
click at [297, 240] on button "<" at bounding box center [300, 244] width 18 height 17
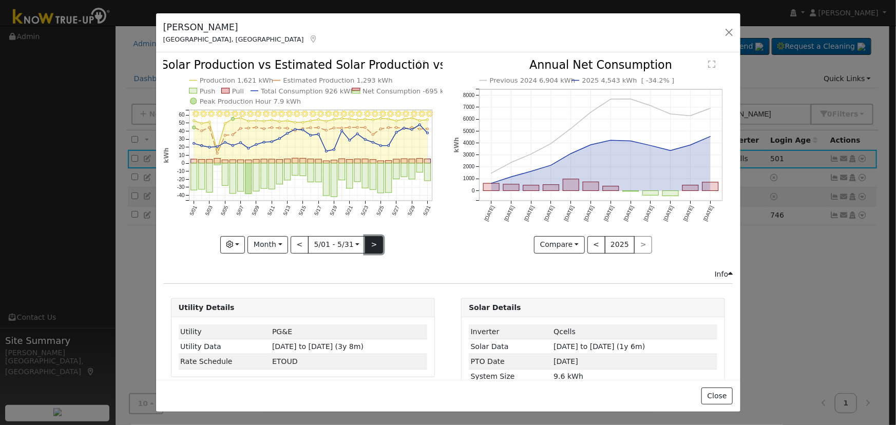
click at [372, 246] on button ">" at bounding box center [374, 244] width 18 height 17
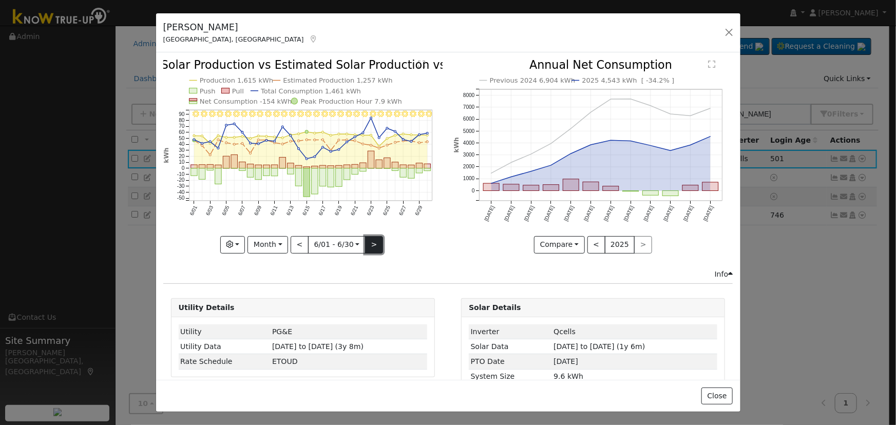
click at [372, 246] on button ">" at bounding box center [374, 244] width 18 height 17
type input "[DATE]"
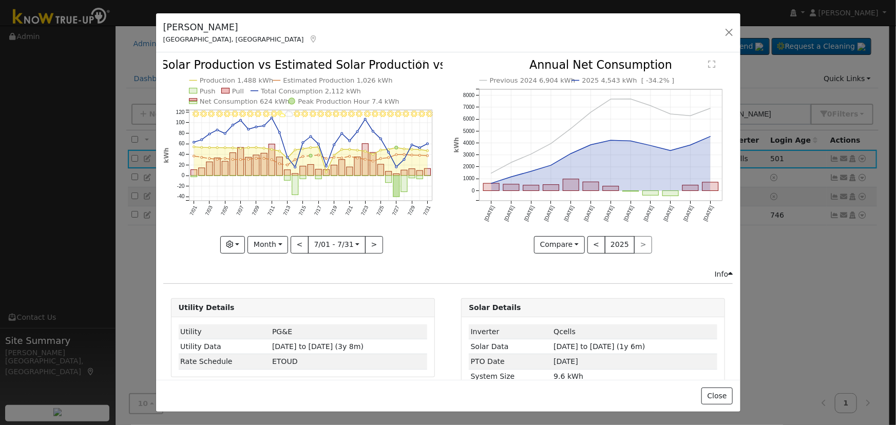
click at [275, 258] on div "7/31 - Clear 7/30 - Clear 7/29 - Clear 7/28 - Clear 7/27 - Clear 7/26 - Clear 7…" at bounding box center [303, 164] width 290 height 209
click at [273, 249] on button "Month" at bounding box center [267, 244] width 41 height 17
click at [270, 316] on link "Custom" at bounding box center [283, 323] width 71 height 14
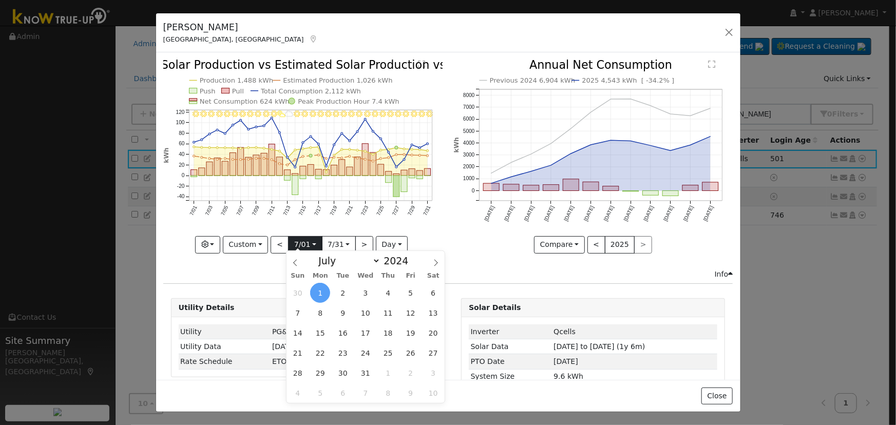
click at [305, 244] on input "[DATE]" at bounding box center [305, 245] width 33 height 16
click at [368, 259] on select "January February March April May June July August September October November De…" at bounding box center [346, 261] width 67 height 12
select select "2"
click at [322, 255] on select "January February March April May June July August September October November De…" at bounding box center [346, 261] width 67 height 12
click at [323, 335] on span "11" at bounding box center [320, 333] width 20 height 20
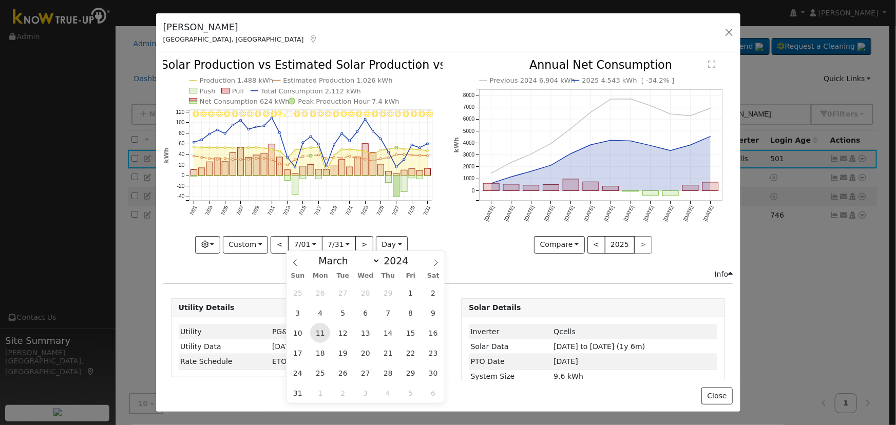
type input "[DATE]"
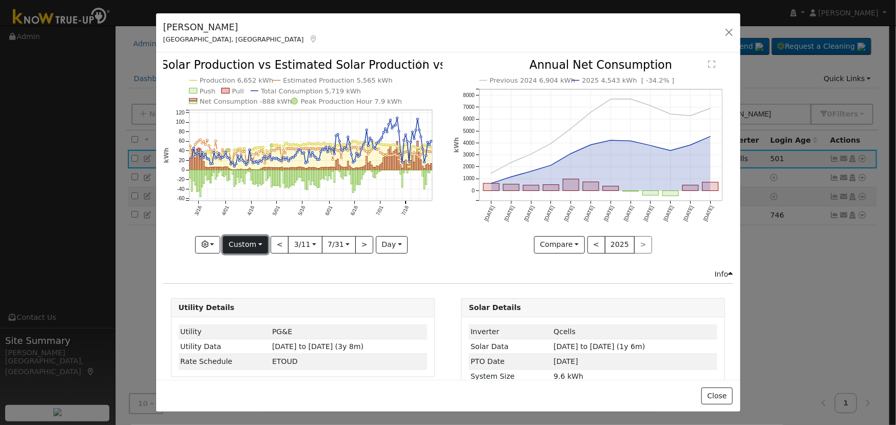
click at [257, 244] on button "Custom" at bounding box center [246, 244] width 46 height 17
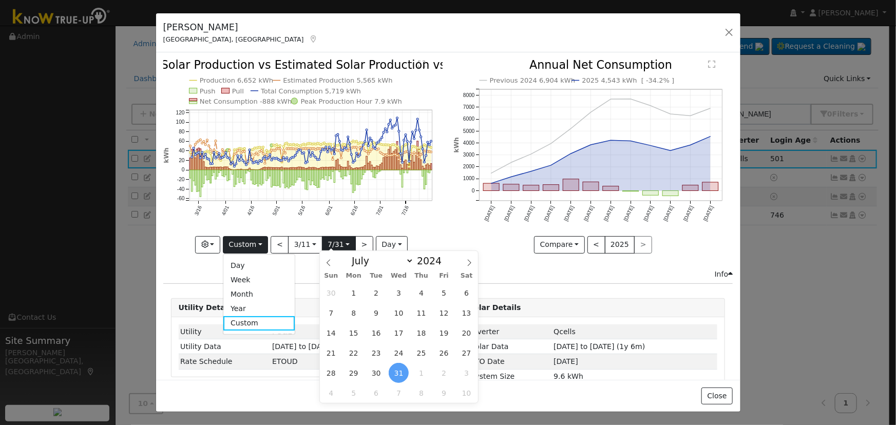
click at [340, 243] on input "[DATE]" at bounding box center [338, 245] width 33 height 16
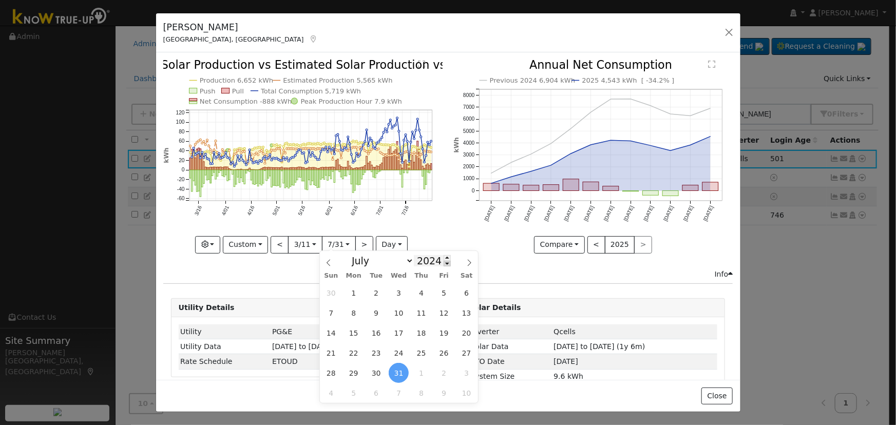
click at [444, 265] on span at bounding box center [447, 264] width 7 height 6
click at [444, 258] on span at bounding box center [447, 258] width 7 height 6
type input "2025"
click at [382, 264] on select "January February March April May June July August September October November De…" at bounding box center [380, 261] width 67 height 12
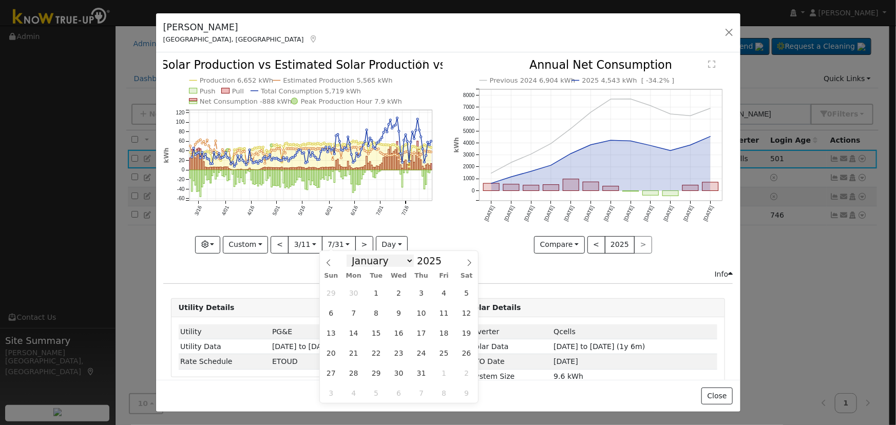
select select "2"
click at [355, 255] on select "January February March April May June July August September October November De…" at bounding box center [380, 261] width 67 height 12
click at [377, 331] on span "11" at bounding box center [376, 333] width 20 height 20
type input "[DATE]"
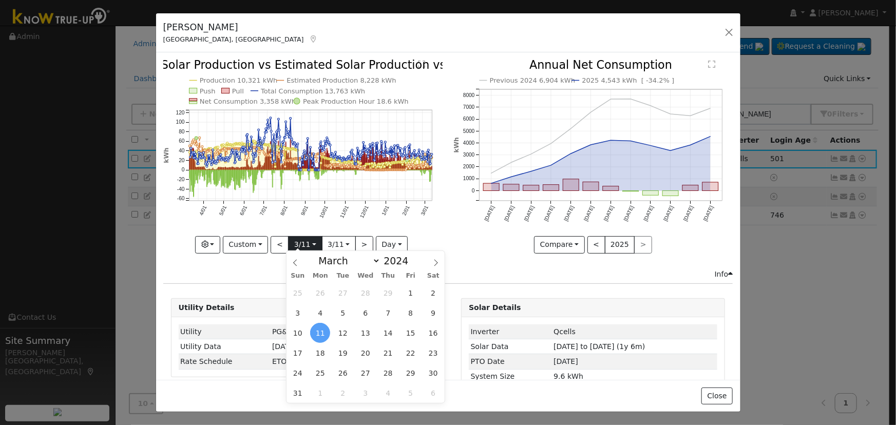
click at [295, 242] on input "[DATE]" at bounding box center [305, 245] width 33 height 16
click at [345, 240] on input "[DATE]" at bounding box center [338, 245] width 33 height 16
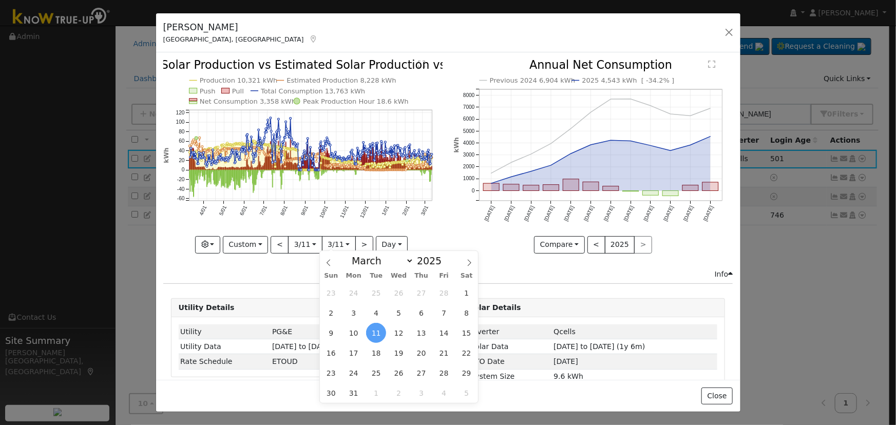
click at [311, 261] on div "Production 10,321 kWh Estimated Production 8,228 kWh Push Pull Total Consumptio…" at bounding box center [303, 164] width 290 height 209
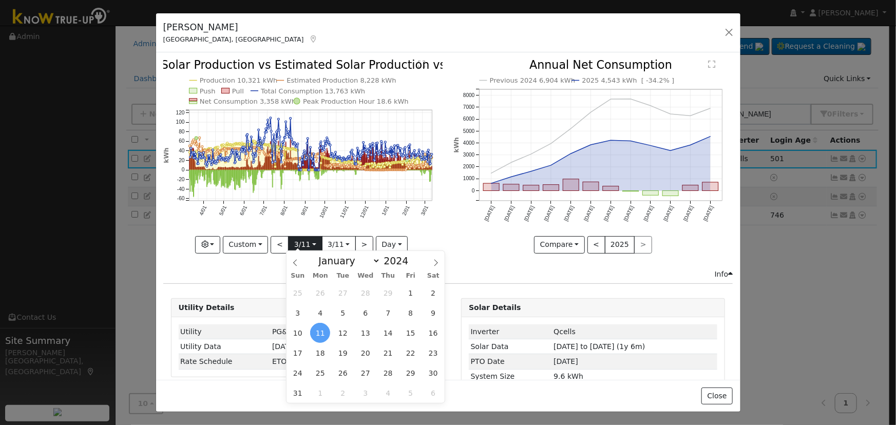
click at [303, 247] on input "[DATE]" at bounding box center [305, 245] width 33 height 16
